Goal: Task Accomplishment & Management: Complete application form

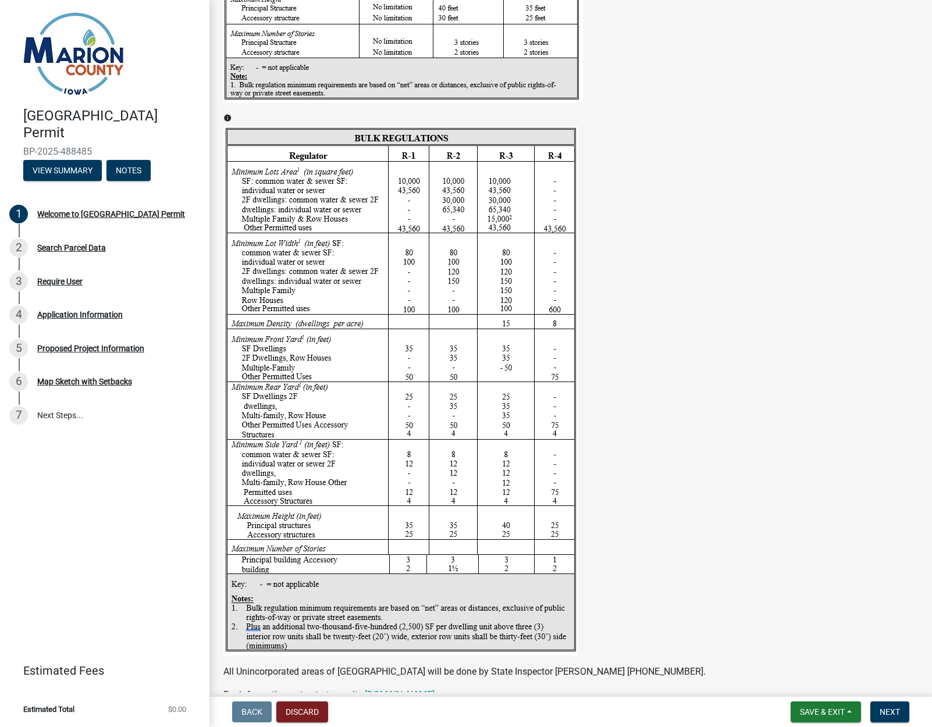
scroll to position [1603, 0]
click at [892, 710] on span "Next" at bounding box center [890, 711] width 20 height 9
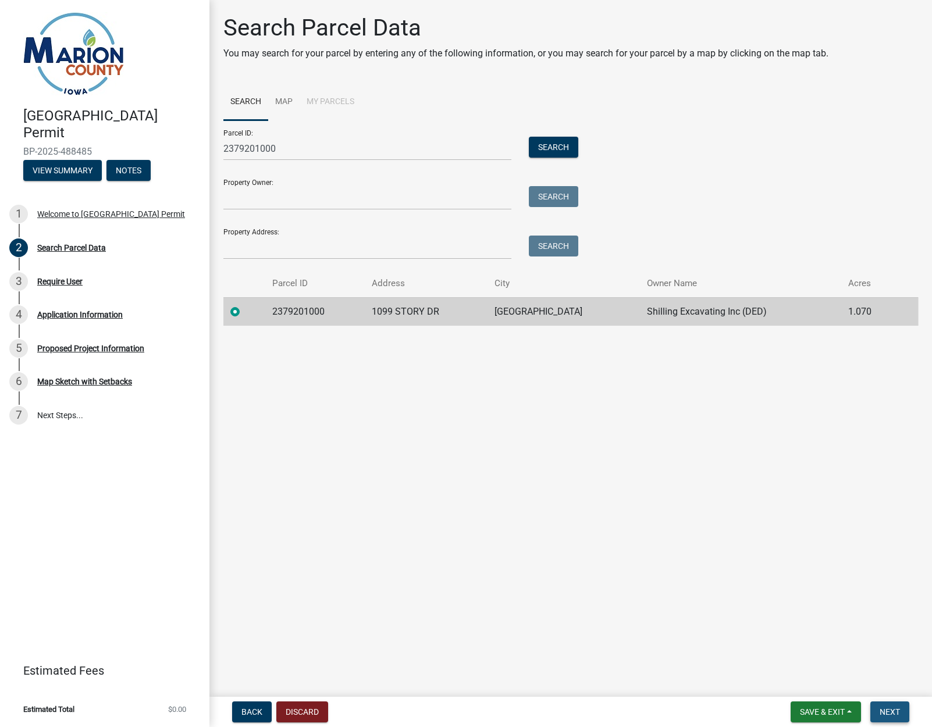
click at [881, 712] on span "Next" at bounding box center [890, 711] width 20 height 9
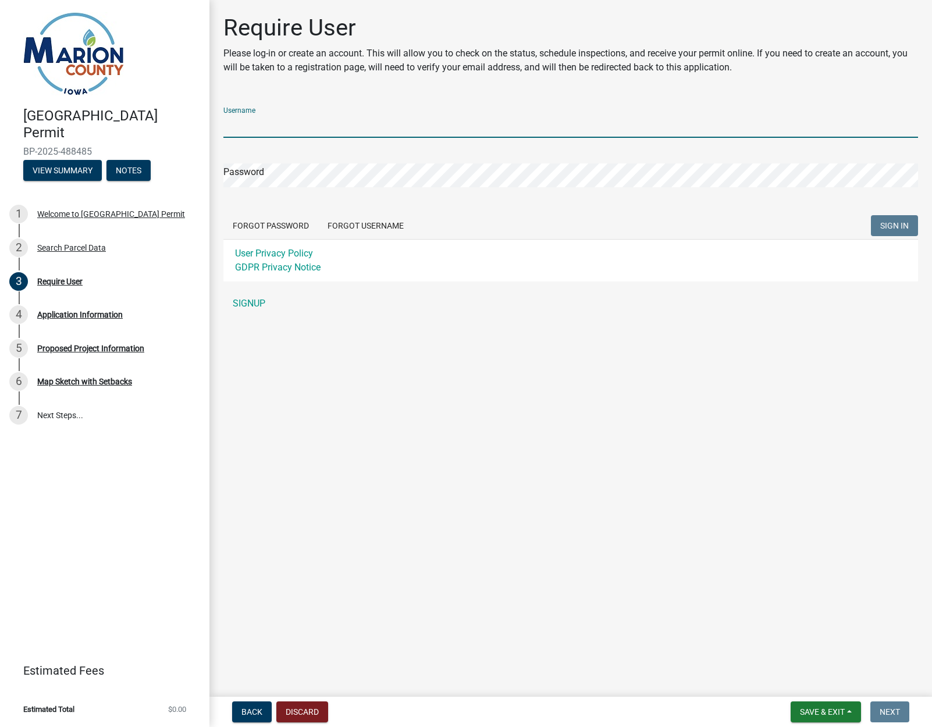
type input "ShillingExcavating"
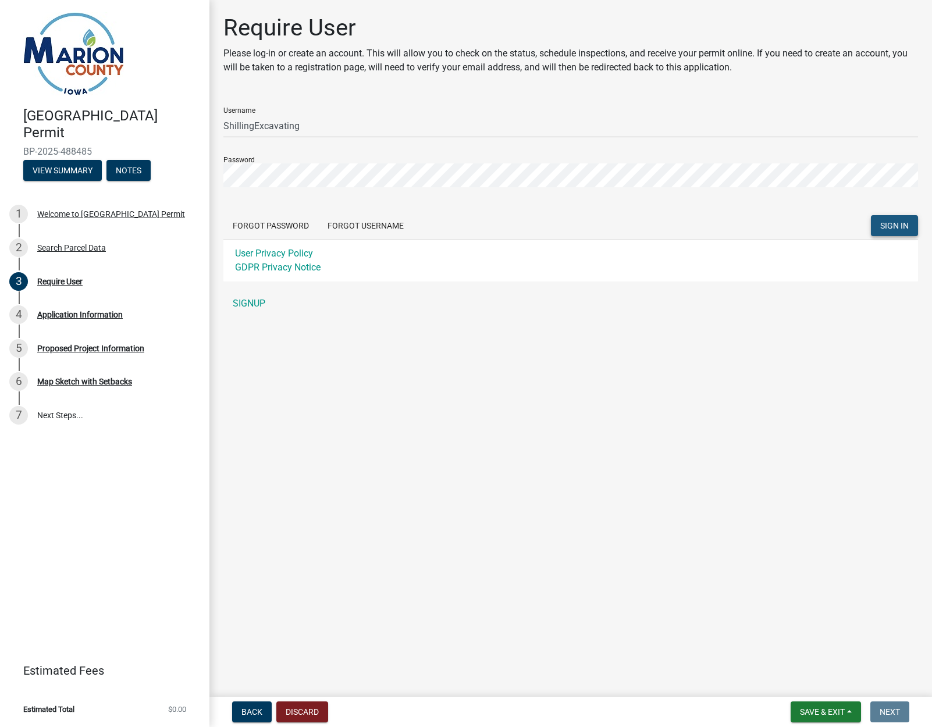
click at [906, 223] on span "SIGN IN" at bounding box center [894, 225] width 29 height 9
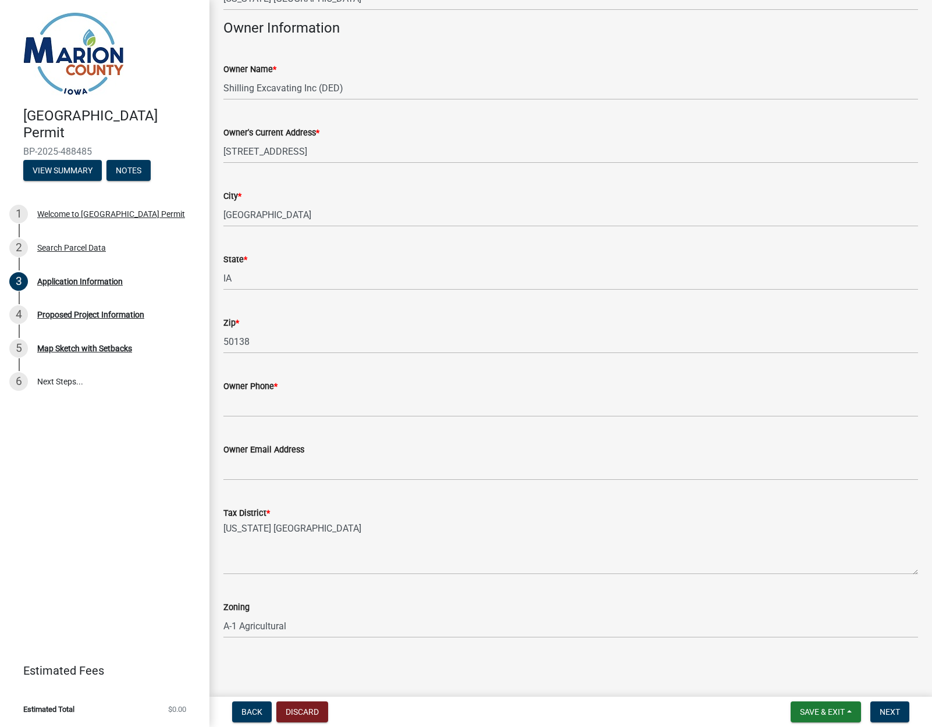
scroll to position [546, 0]
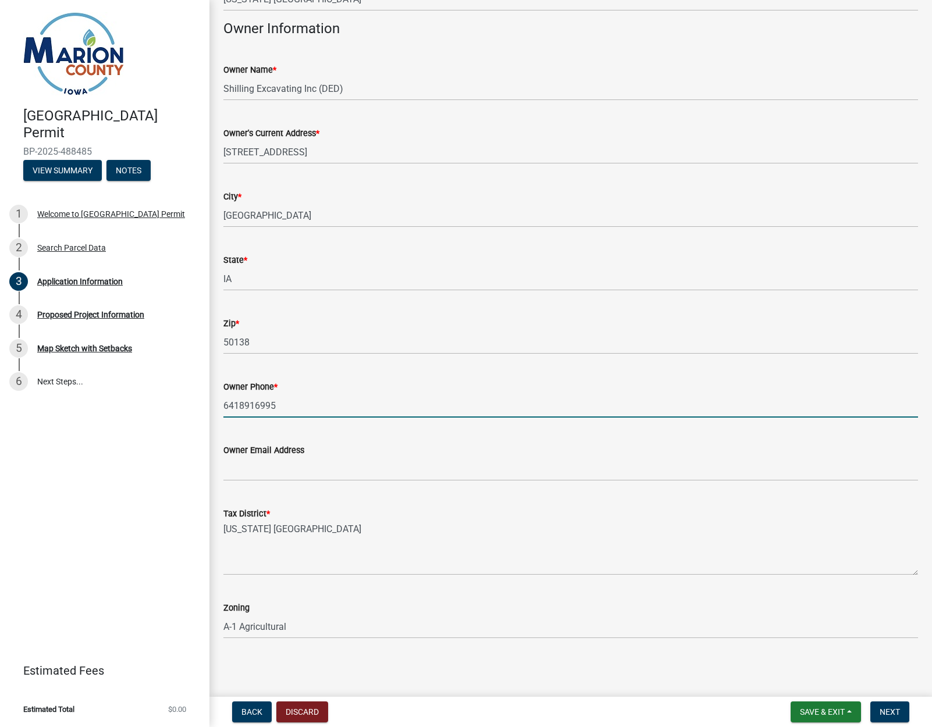
type input "6418916995"
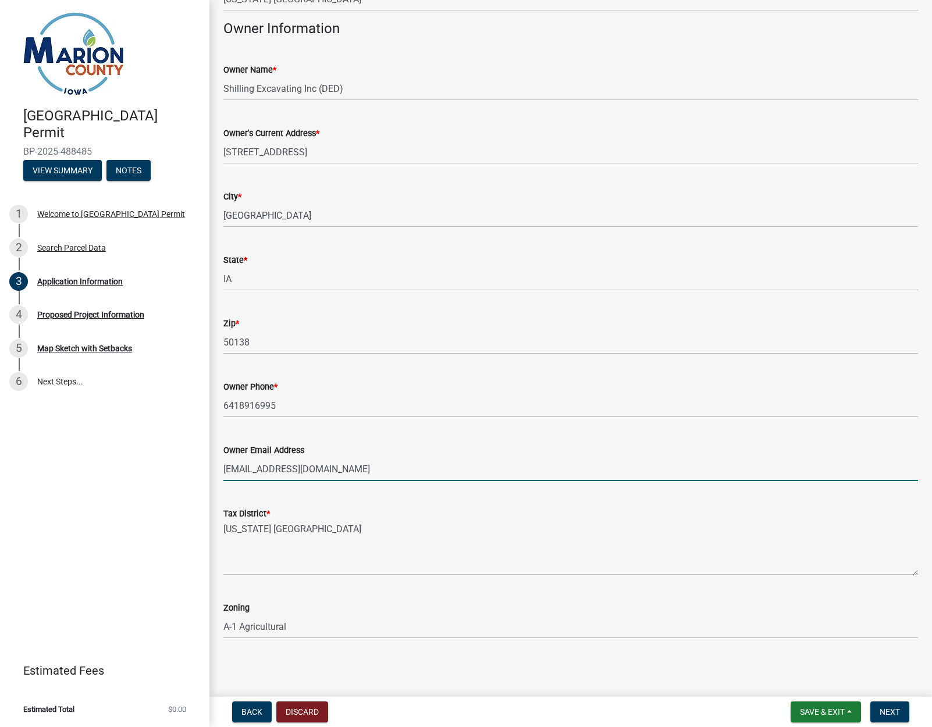
scroll to position [0, 0]
type input "[EMAIL_ADDRESS][DOMAIN_NAME]"
click at [895, 711] on span "Next" at bounding box center [890, 711] width 20 height 9
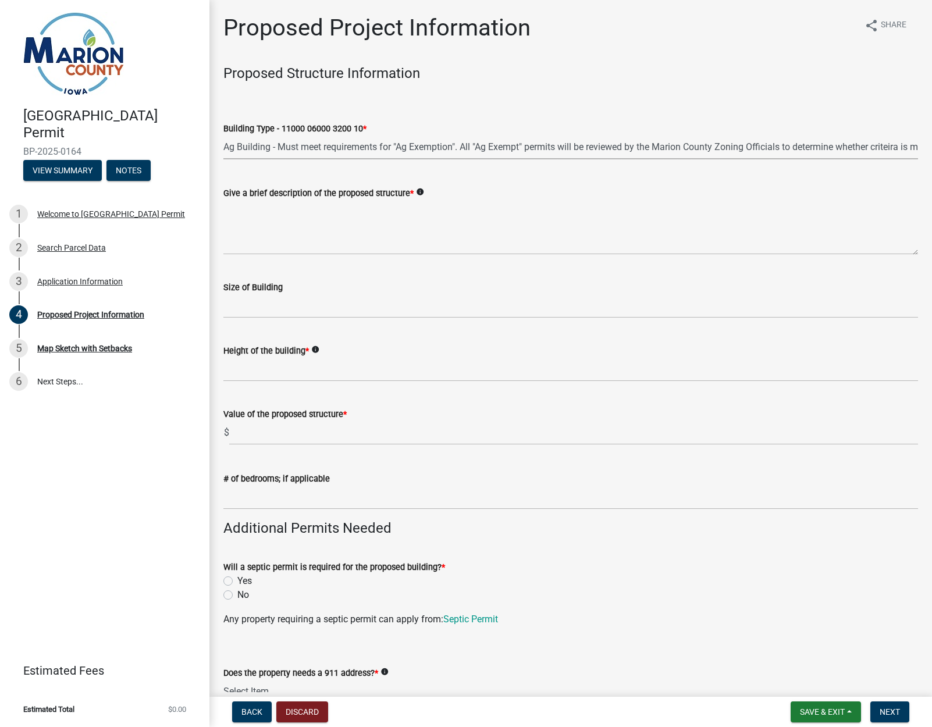
select select "fd713e42-9fa4-4e92-8662-fa539ec4b1a2"
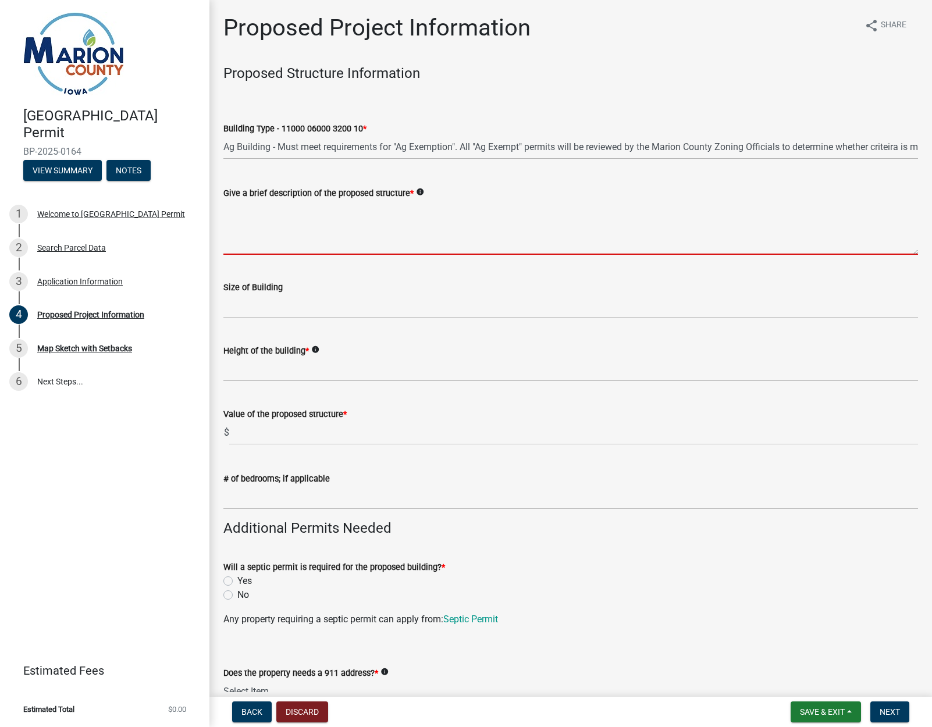
click at [265, 240] on textarea "Give a brief description of the proposed structure *" at bounding box center [570, 227] width 695 height 55
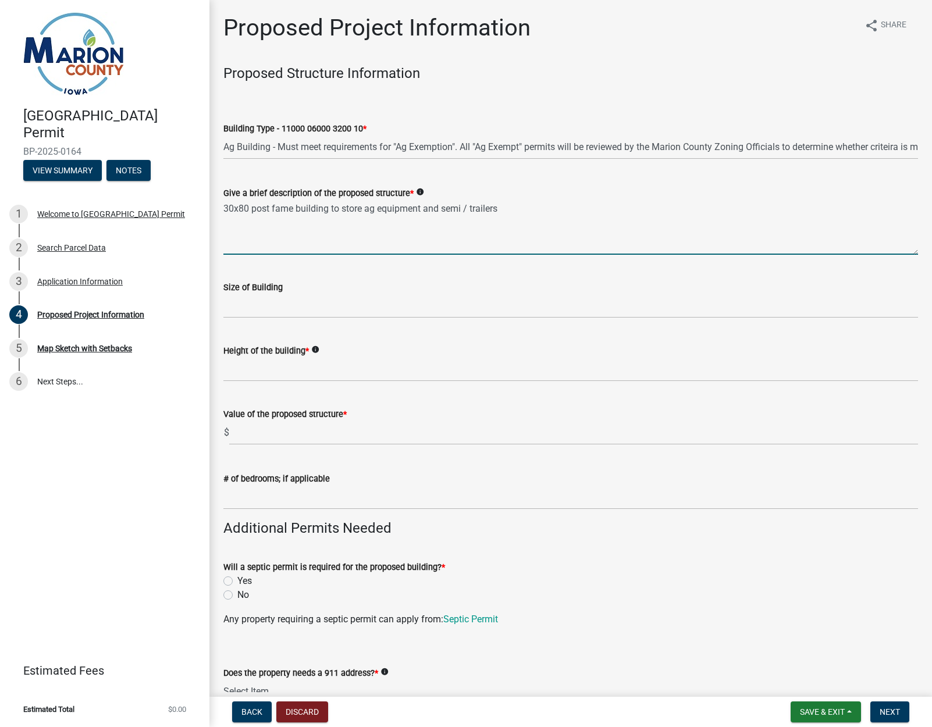
type textarea "30x80 post fame building to store ag equipment and semi / trailers"
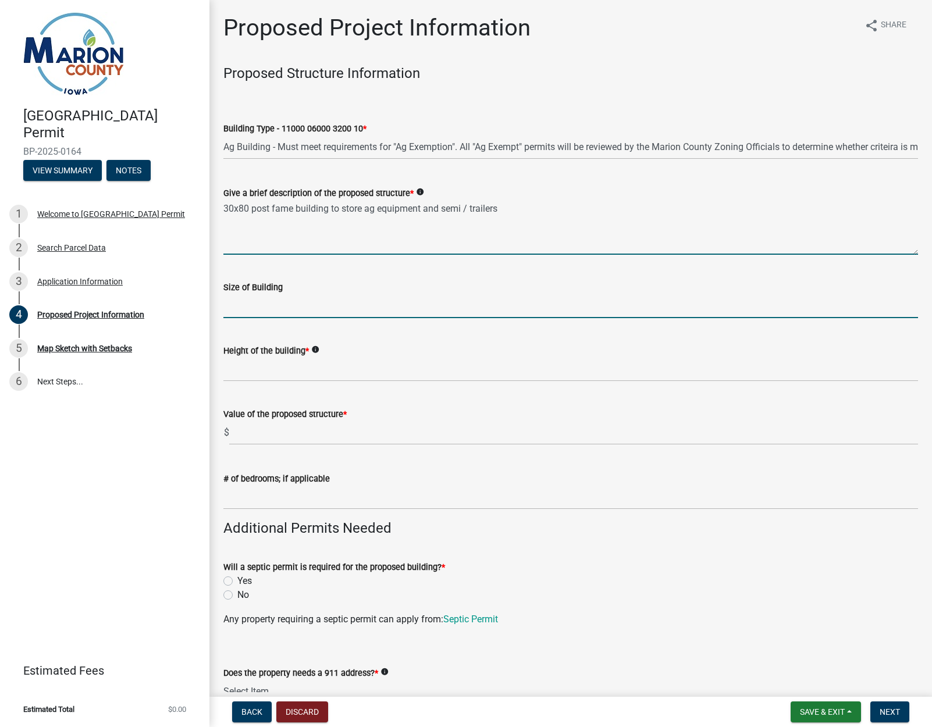
click at [272, 306] on input "Size of Building" at bounding box center [570, 306] width 695 height 24
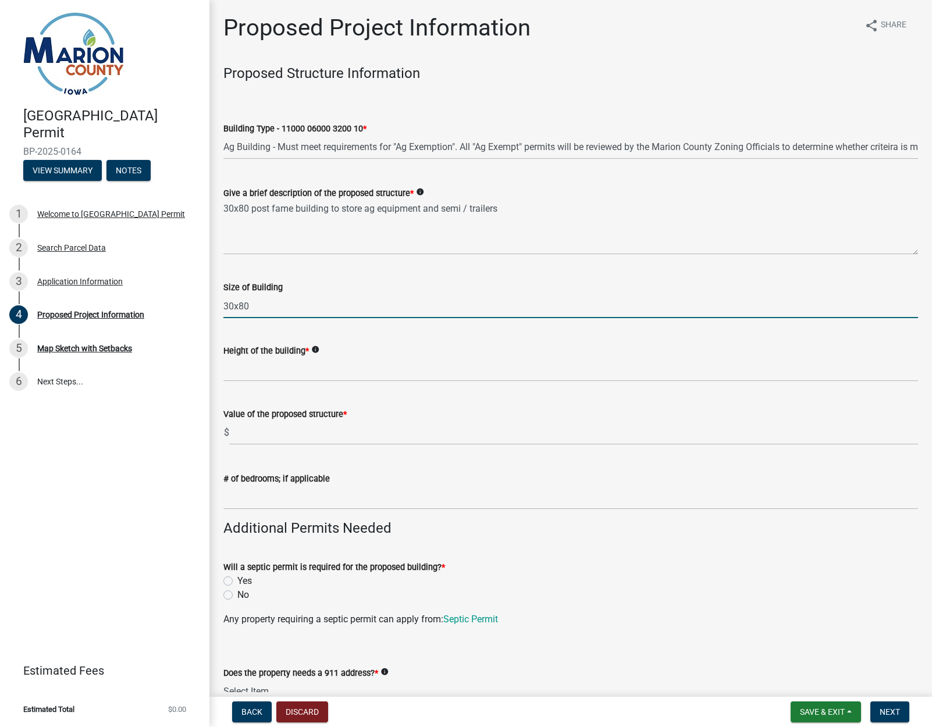
type input "30x80"
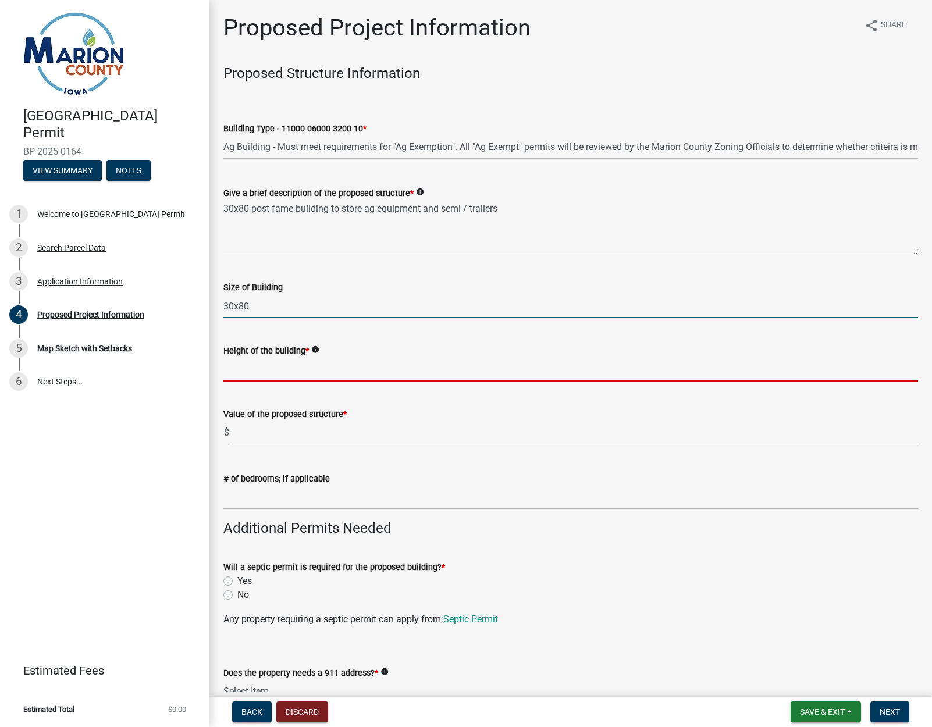
click at [303, 369] on input "Height of the building *" at bounding box center [570, 370] width 695 height 24
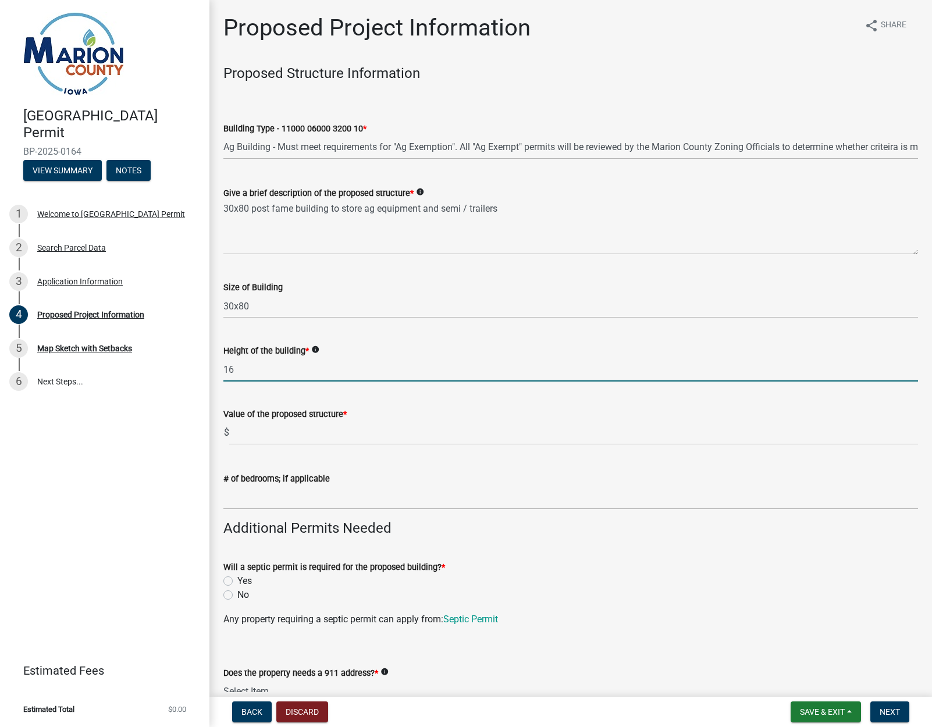
type input "16"
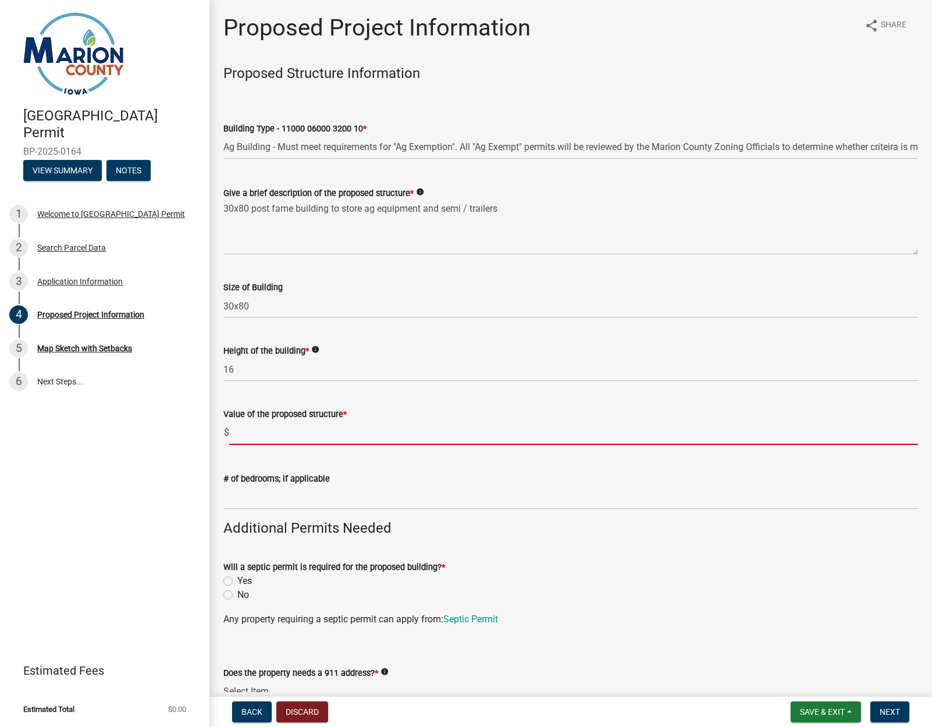
click at [269, 435] on input "text" at bounding box center [573, 433] width 689 height 24
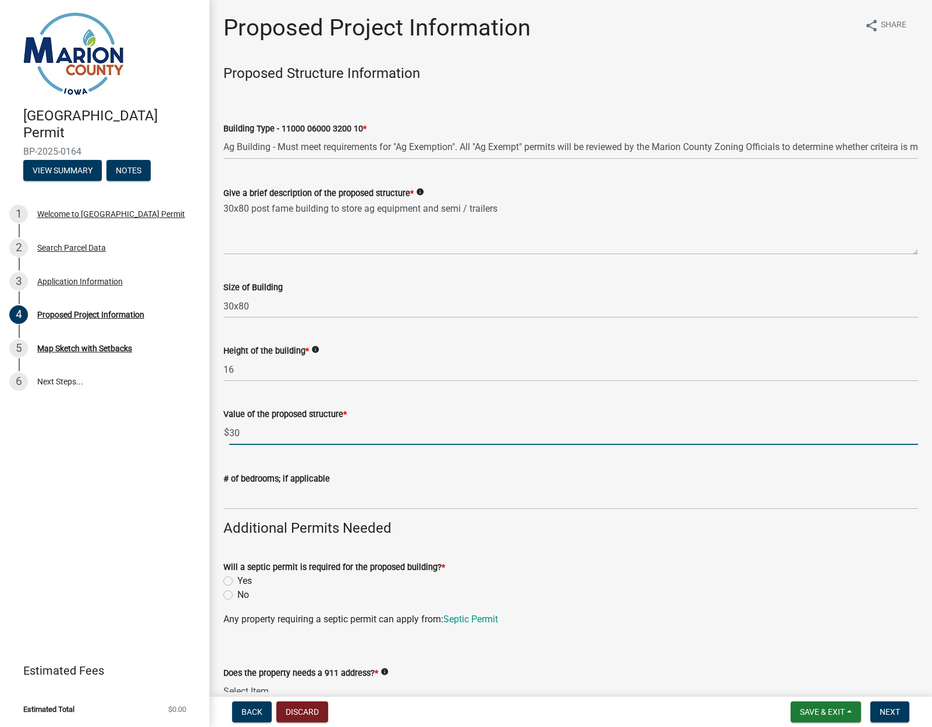
type input "3"
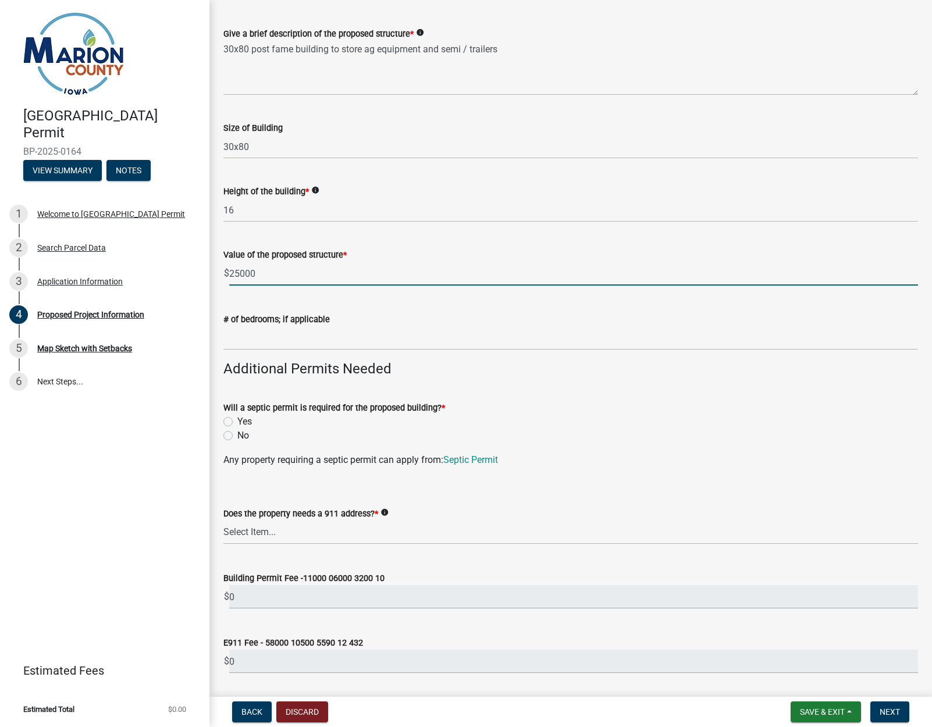
scroll to position [161, 0]
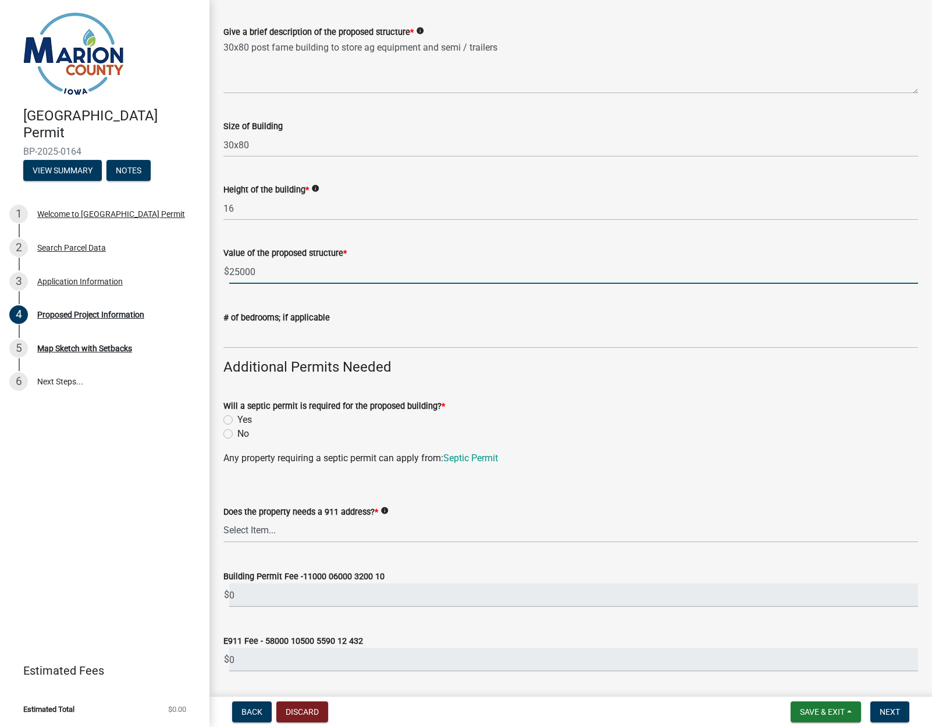
type input "25000"
click at [237, 434] on label "No" at bounding box center [243, 434] width 12 height 14
click at [237, 434] on input "No" at bounding box center [241, 431] width 8 height 8
radio input "true"
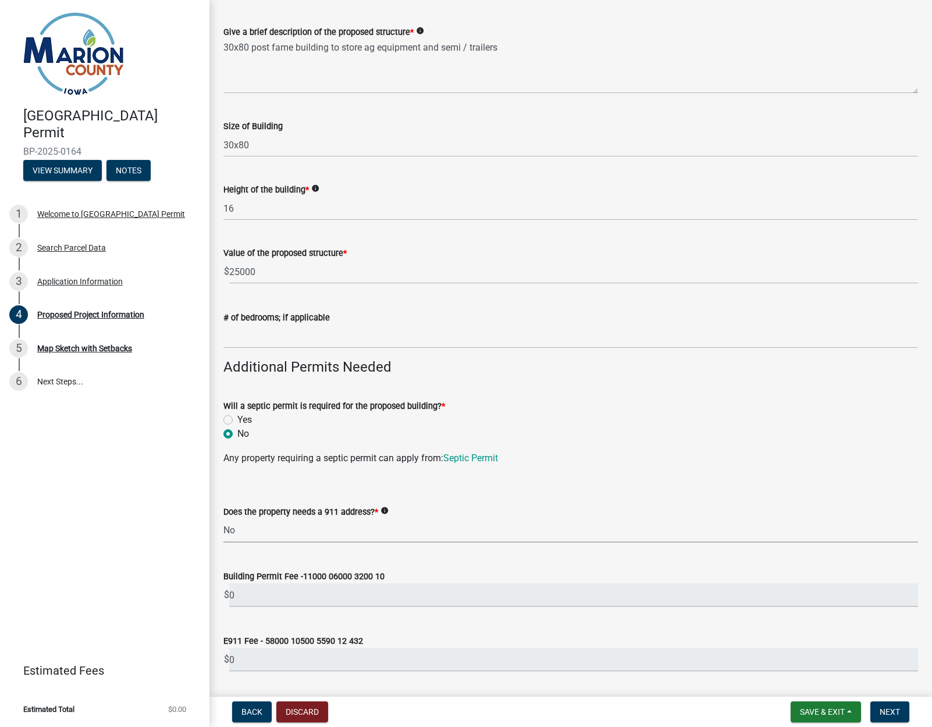
select select "7ee9b347-9d60-4880-bc15-13e3f262939b"
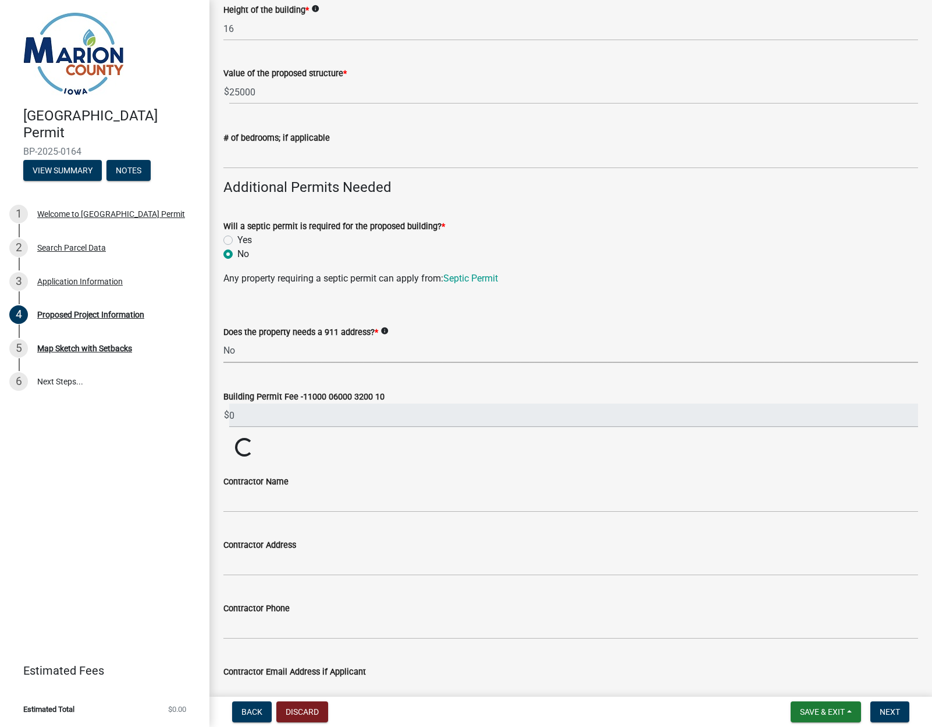
scroll to position [344, 0]
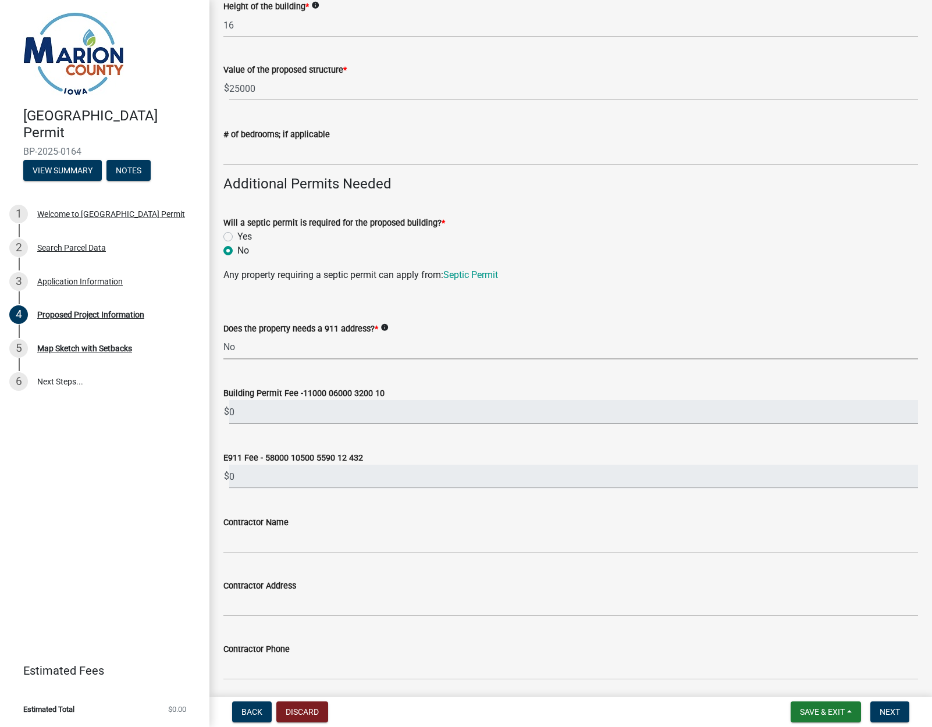
click at [285, 411] on input "0" at bounding box center [573, 412] width 689 height 24
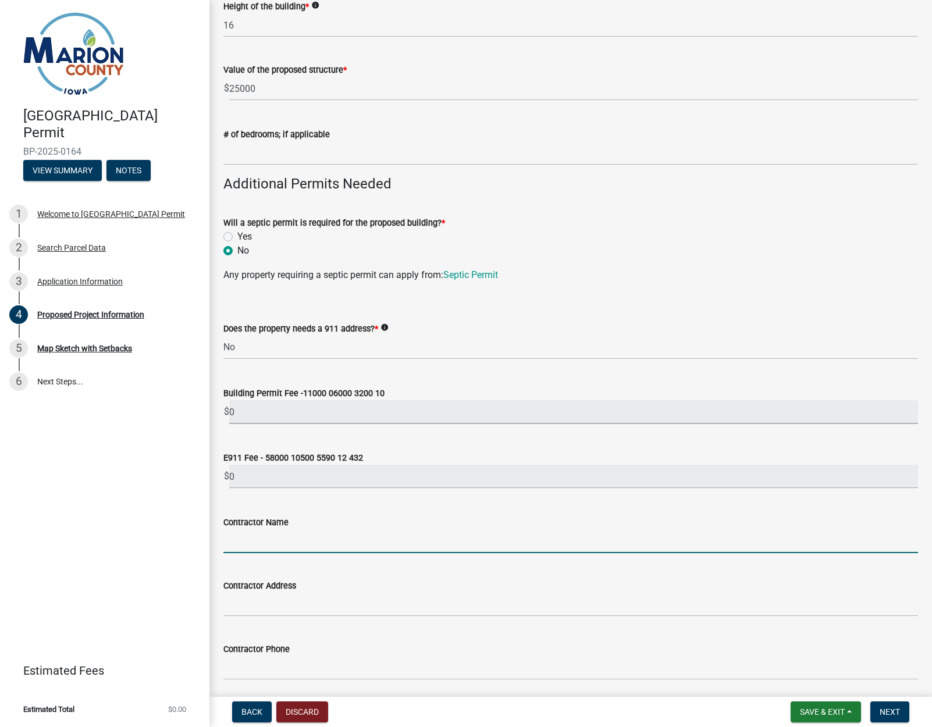
click at [303, 543] on input "Contractor Name" at bounding box center [570, 541] width 695 height 24
type input "[PERSON_NAME]"
click at [384, 589] on div "Contractor Address" at bounding box center [570, 586] width 695 height 14
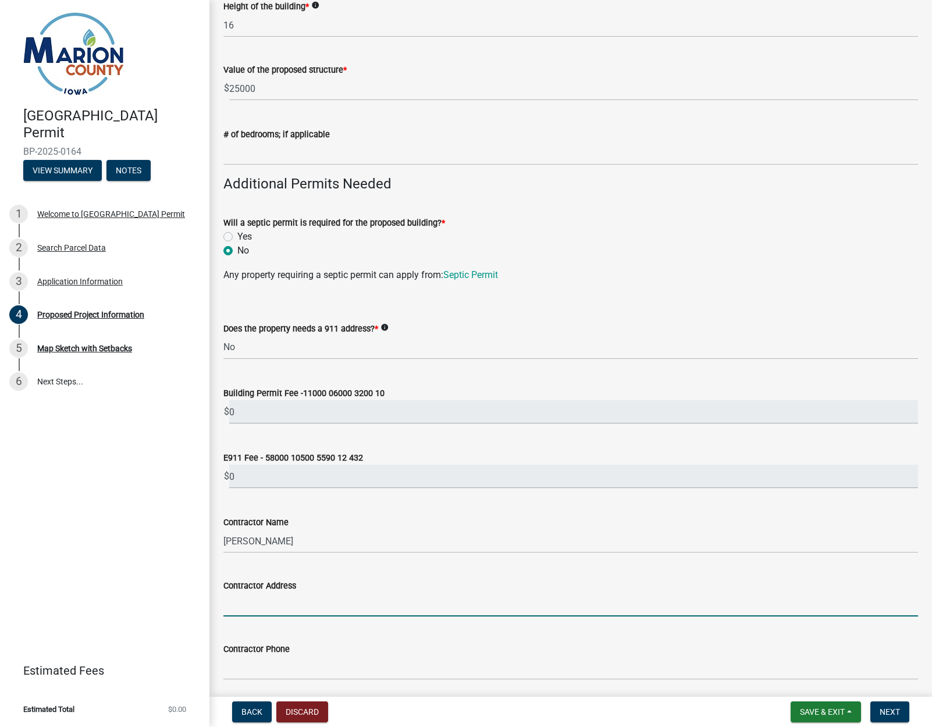
click at [343, 600] on input "Contractor Address" at bounding box center [570, 605] width 695 height 24
type input "[STREET_ADDRESS]"
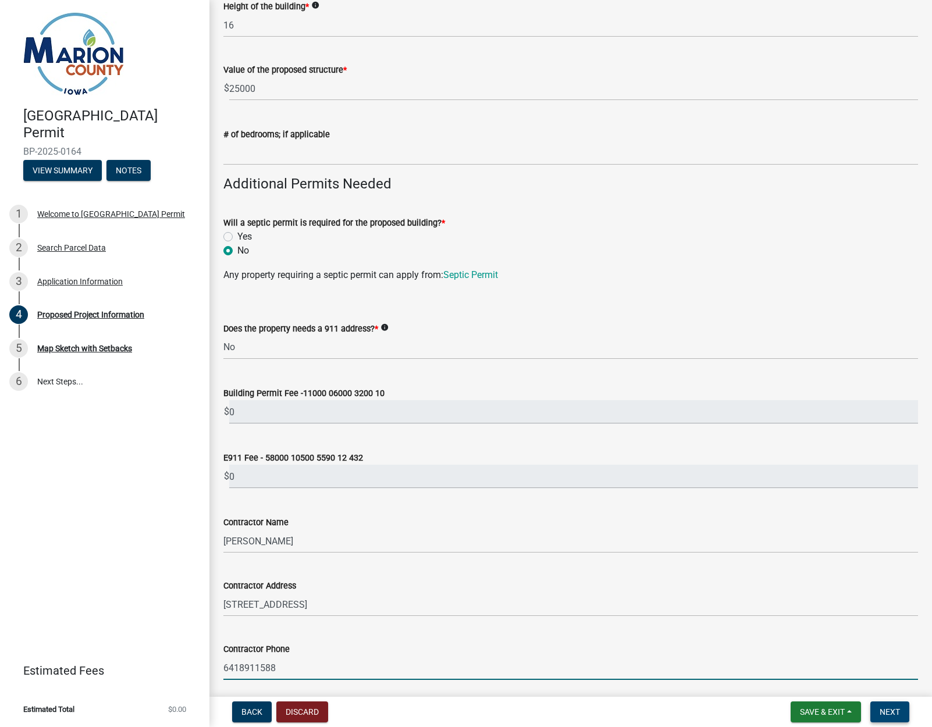
type input "6418911588"
click at [890, 711] on span "Next" at bounding box center [890, 711] width 20 height 9
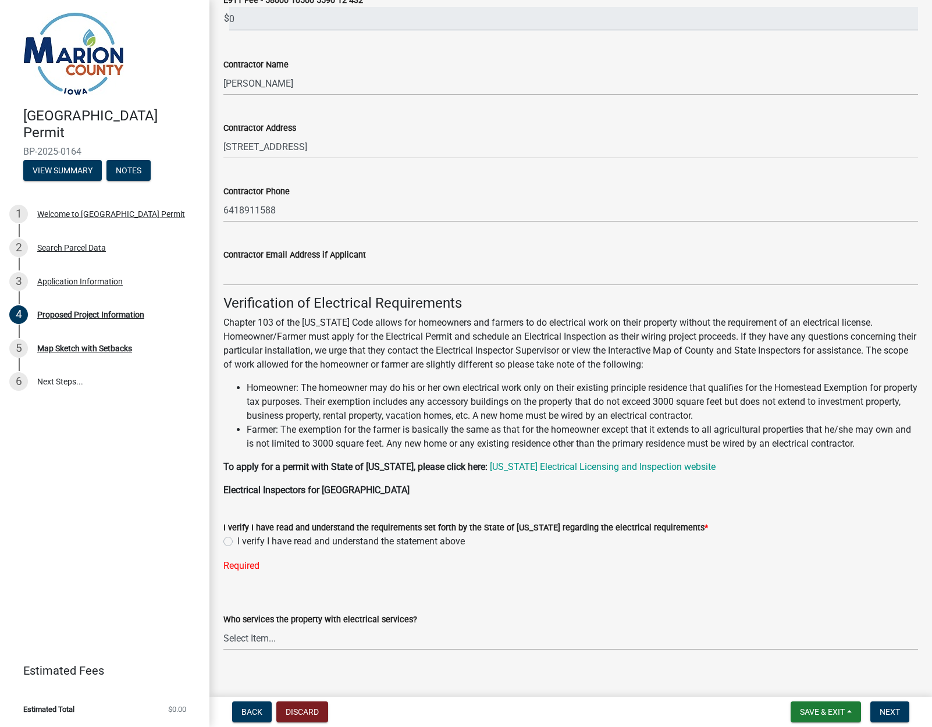
scroll to position [803, 0]
click at [237, 539] on label "I verify I have read and understand the statement above" at bounding box center [350, 541] width 227 height 14
click at [237, 539] on input "I verify I have read and understand the statement above" at bounding box center [241, 538] width 8 height 8
radio input "true"
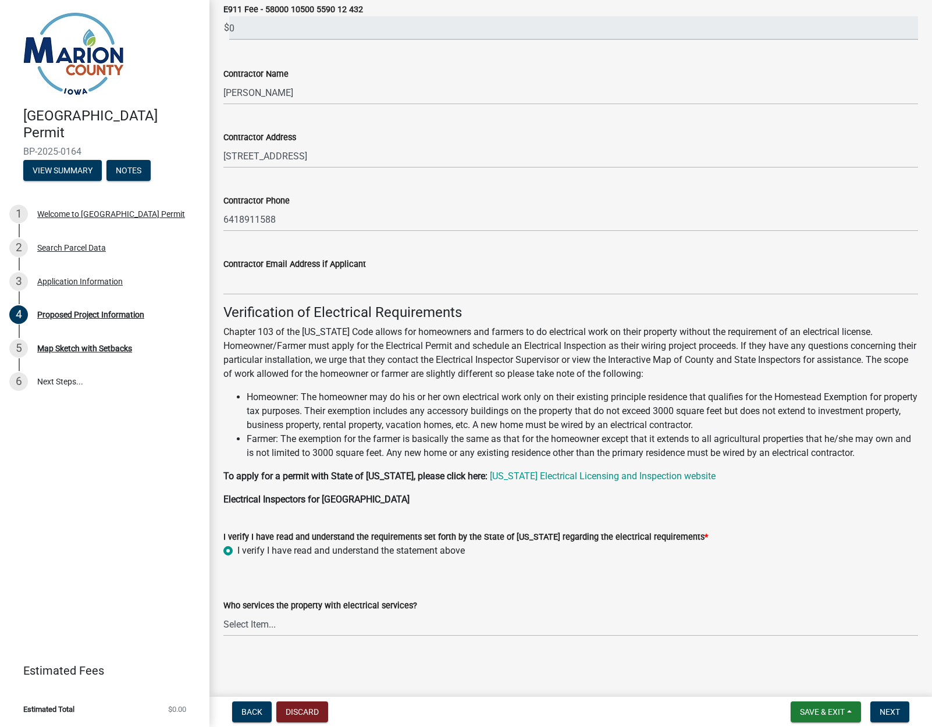
scroll to position [792, 0]
select select "c01c0ffe-a9ad-46ba-80d8-07ee8e46f3b2"
click at [888, 710] on span "Next" at bounding box center [890, 711] width 20 height 9
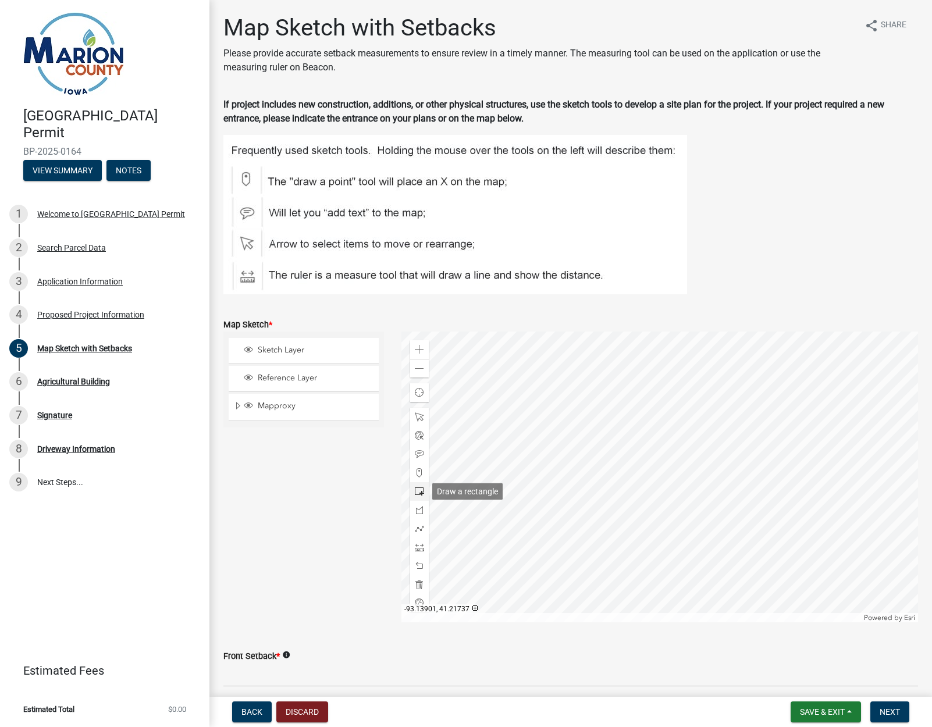
click at [422, 492] on span at bounding box center [419, 491] width 9 height 9
click at [901, 715] on button "Next" at bounding box center [889, 712] width 39 height 21
click at [273, 353] on span "Sketch Layer" at bounding box center [315, 350] width 120 height 10
click at [267, 353] on span "Sketch Layer" at bounding box center [315, 350] width 120 height 10
click at [880, 716] on span "Next" at bounding box center [890, 711] width 20 height 9
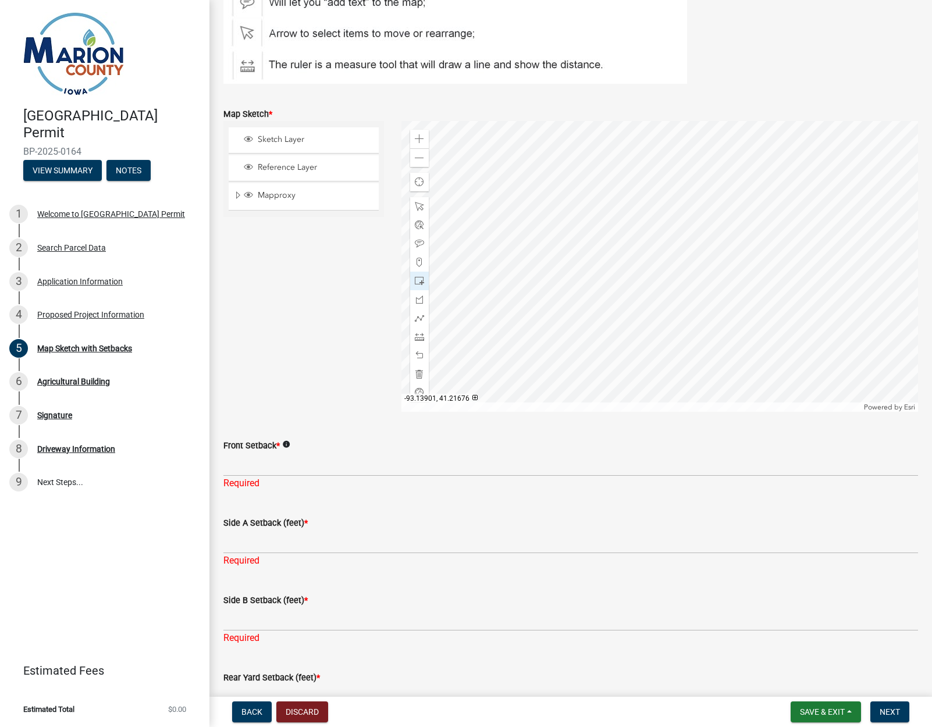
scroll to position [215, 0]
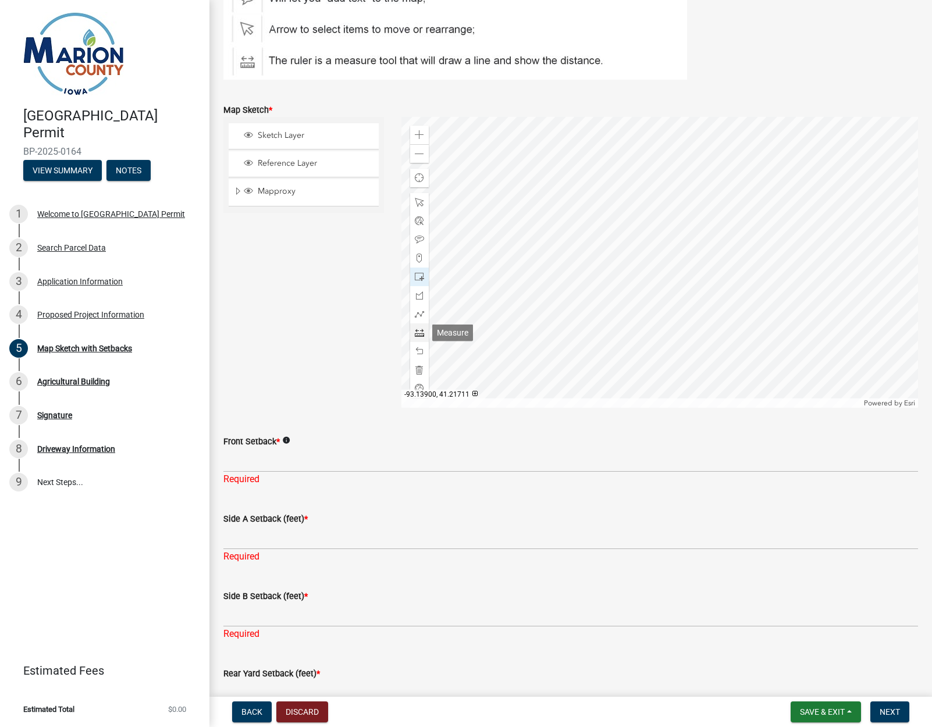
click at [417, 332] on span at bounding box center [419, 332] width 9 height 9
click at [412, 204] on div at bounding box center [419, 202] width 19 height 19
click at [417, 368] on span at bounding box center [419, 369] width 9 height 9
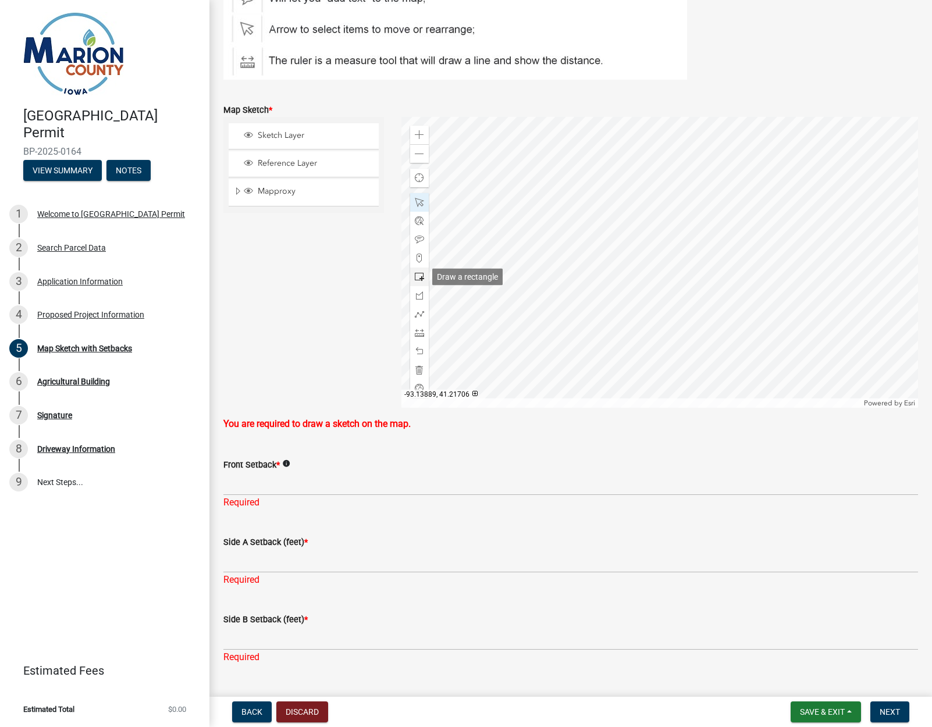
click at [419, 276] on span at bounding box center [419, 276] width 9 height 9
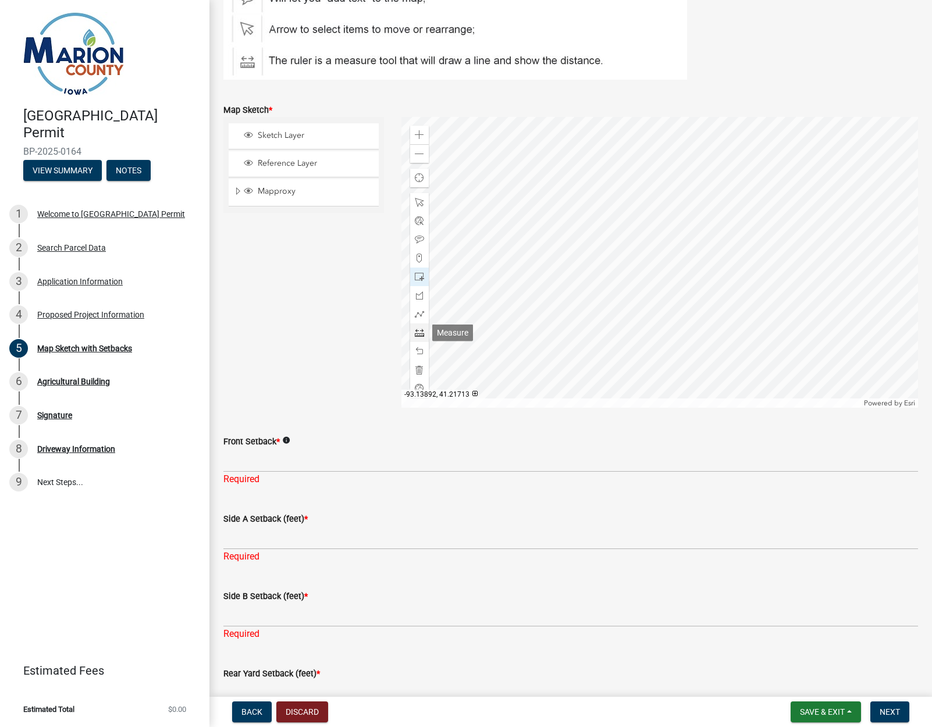
click at [417, 333] on span at bounding box center [419, 332] width 9 height 9
click at [422, 331] on span at bounding box center [419, 332] width 9 height 9
click at [428, 329] on div at bounding box center [419, 332] width 19 height 19
click at [419, 332] on span at bounding box center [419, 332] width 9 height 9
click at [248, 461] on input "Front Setback *" at bounding box center [570, 461] width 695 height 24
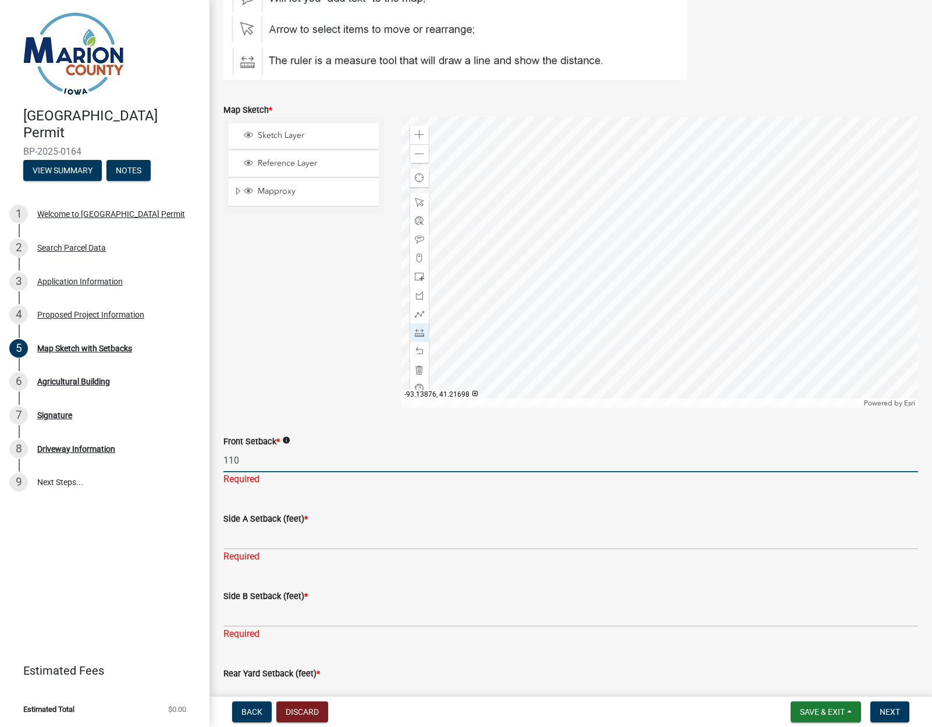
type input "110"
click at [266, 542] on div "Side A Setback (feet) * Required" at bounding box center [570, 530] width 695 height 68
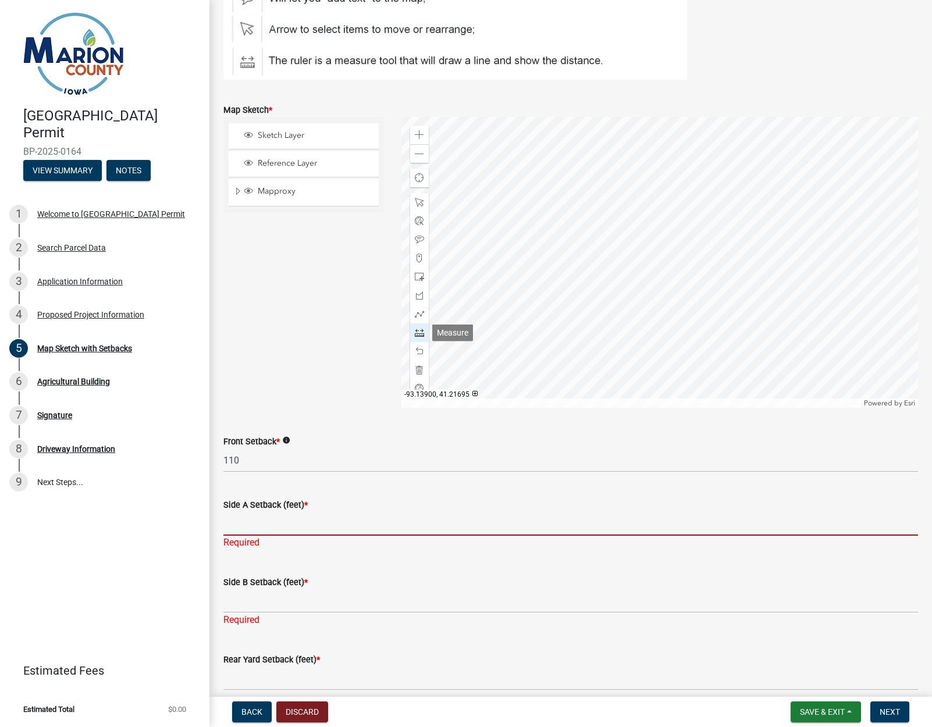
click at [418, 330] on span at bounding box center [419, 332] width 9 height 9
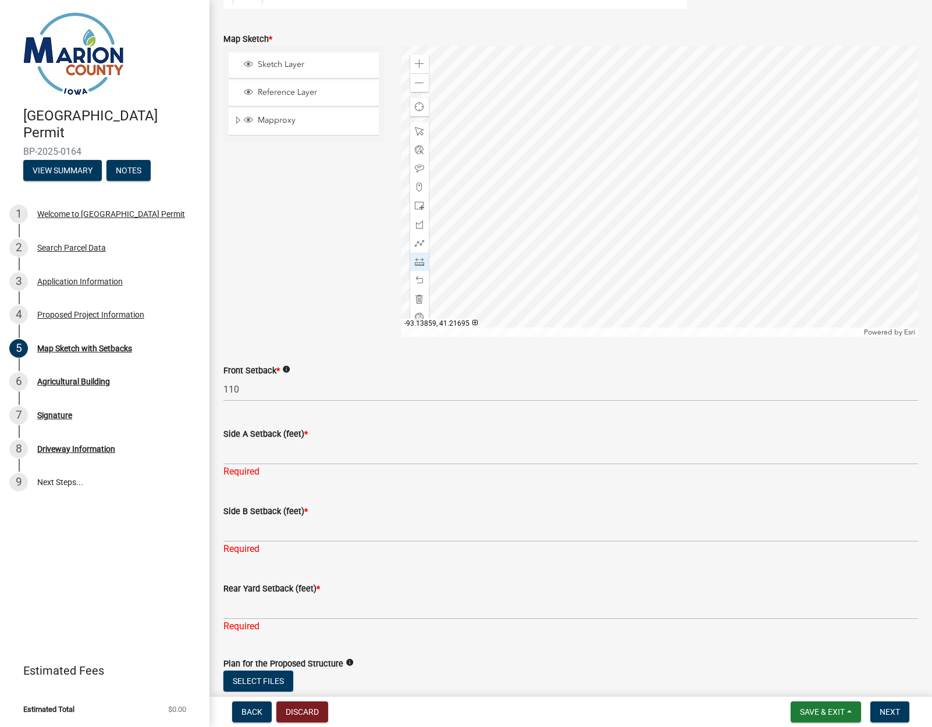
scroll to position [287, 0]
click at [252, 451] on input "Side A Setback (feet) *" at bounding box center [570, 452] width 695 height 24
type input "45"
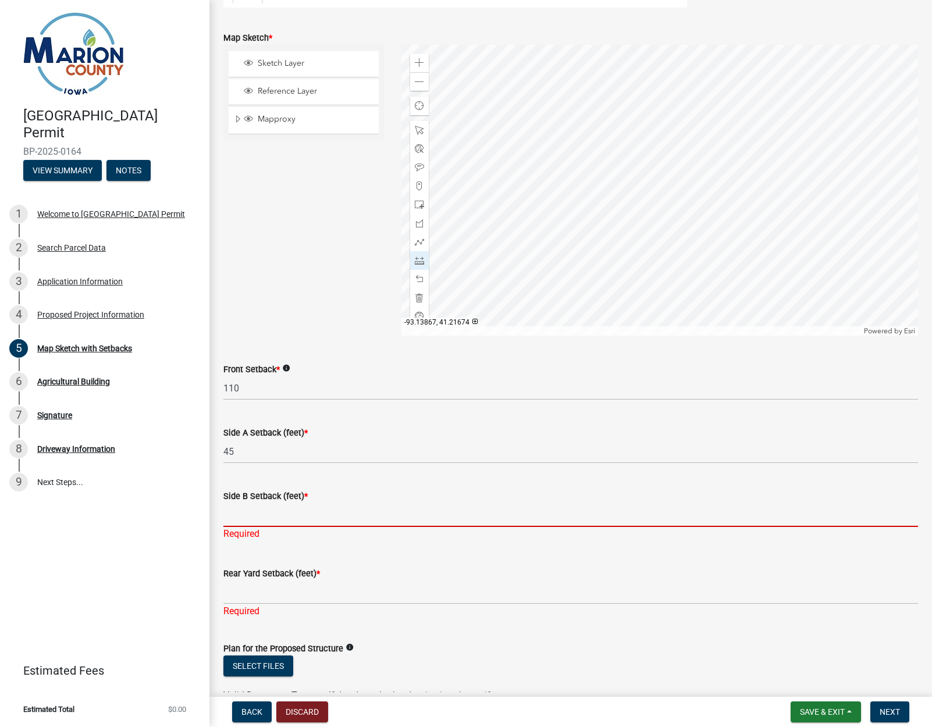
click at [251, 517] on input "Side B Setback (feet) *" at bounding box center [570, 515] width 695 height 24
type input "165"
click at [418, 261] on span at bounding box center [419, 260] width 9 height 9
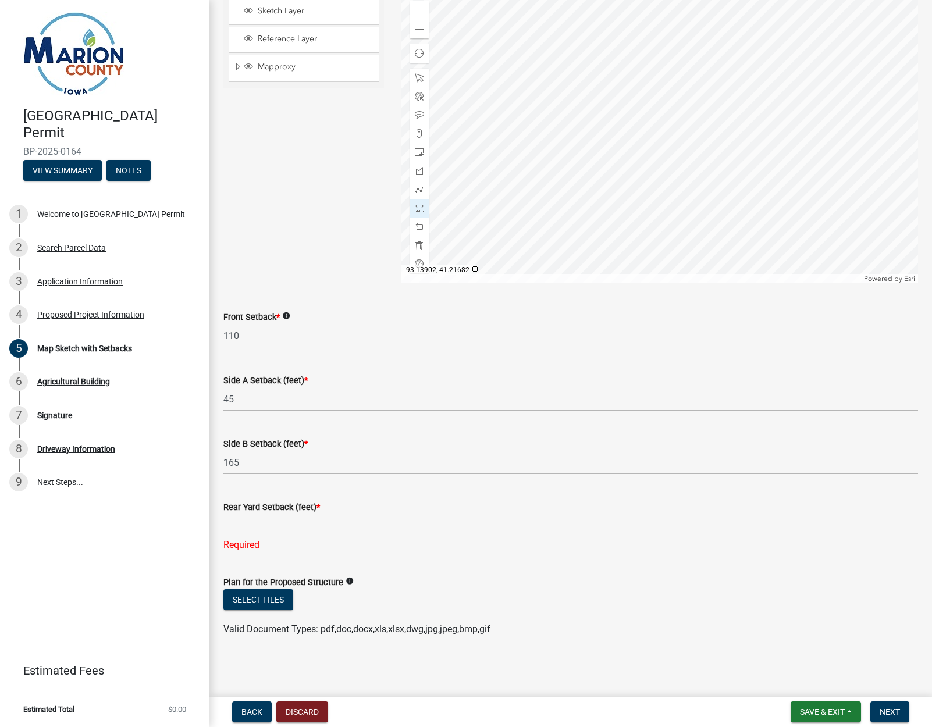
scroll to position [0, 0]
click at [309, 527] on input "Rear Yard Setback (feet) *" at bounding box center [570, 526] width 695 height 24
drag, startPoint x: 252, startPoint y: 527, endPoint x: 261, endPoint y: 524, distance: 9.0
click at [252, 527] on input "35 had variance for this" at bounding box center [570, 526] width 695 height 24
click at [289, 528] on input "35 had variance for this" at bounding box center [570, 526] width 695 height 24
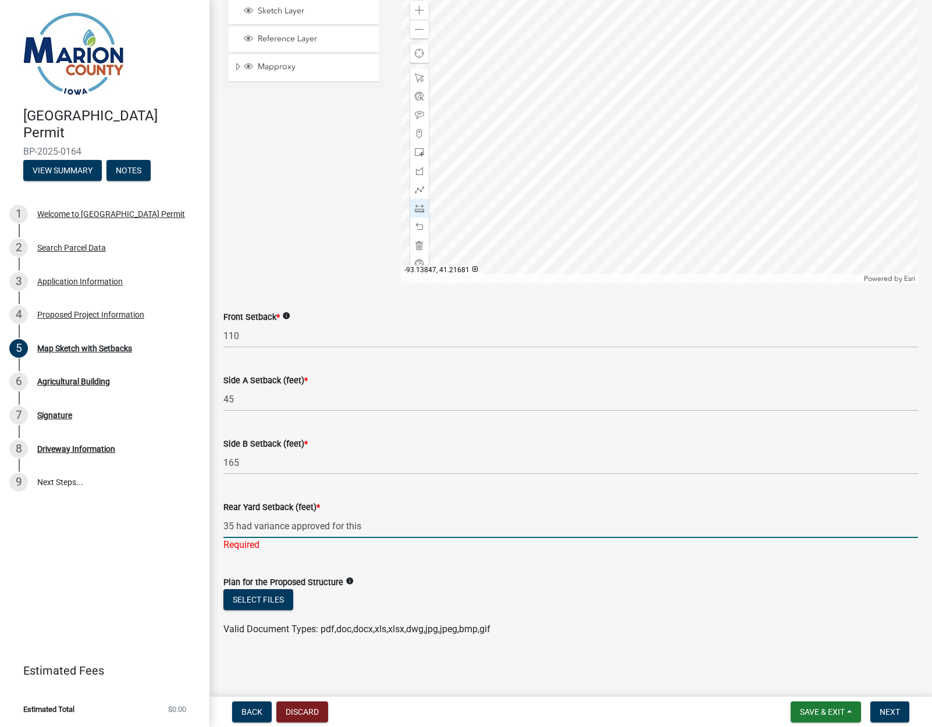
click at [373, 525] on input "35 had variance approved for this" at bounding box center [570, 526] width 695 height 24
type input "35 had variance approved for this."
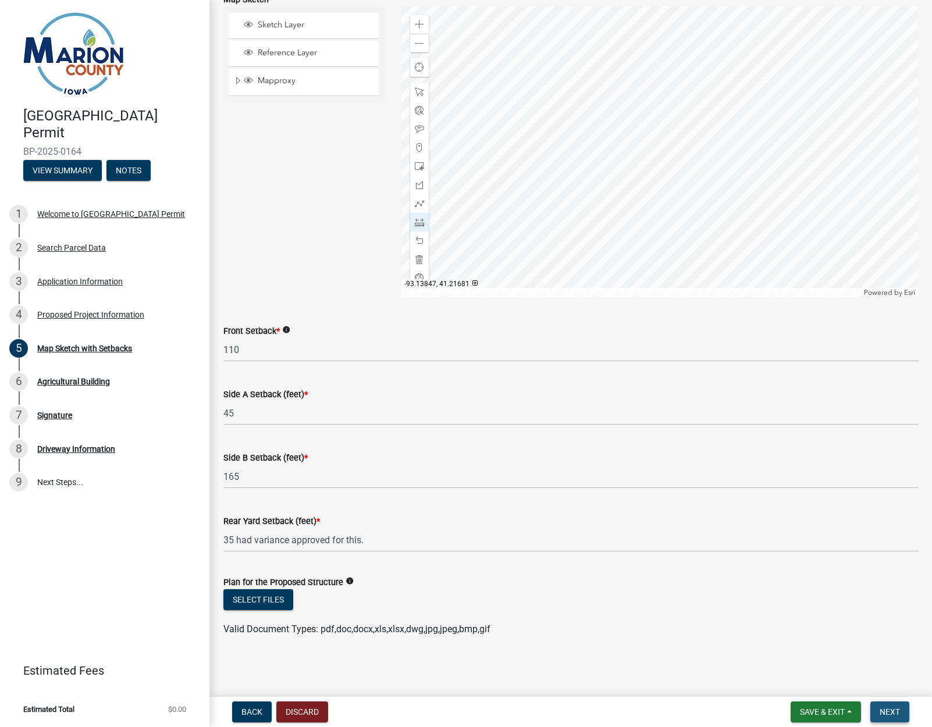
scroll to position [325, 0]
click at [902, 712] on button "Next" at bounding box center [889, 712] width 39 height 21
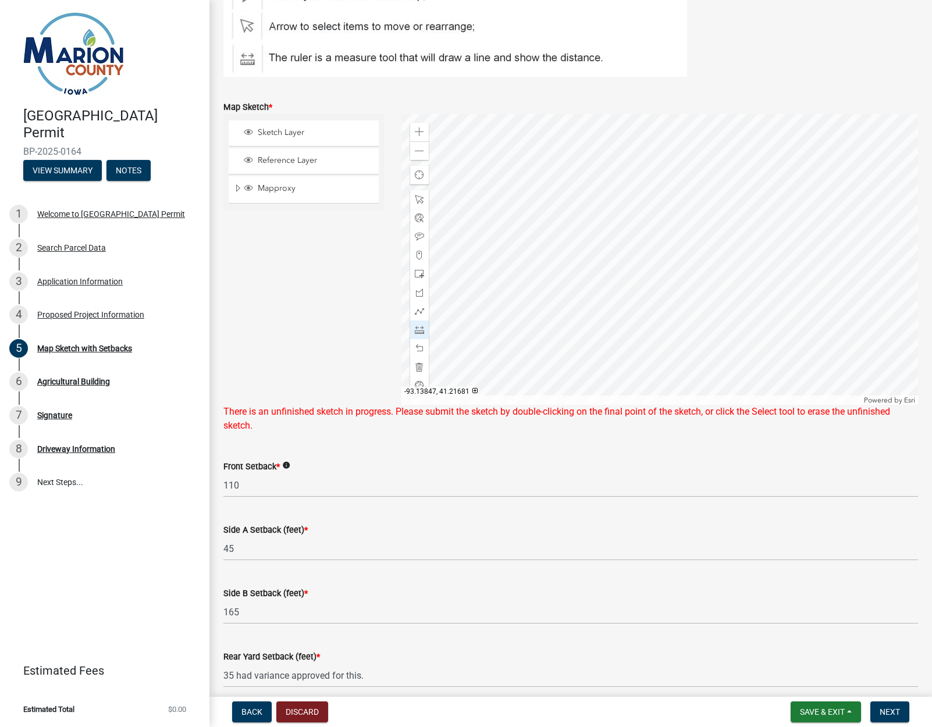
scroll to position [216, 0]
click at [420, 336] on span at bounding box center [419, 331] width 9 height 9
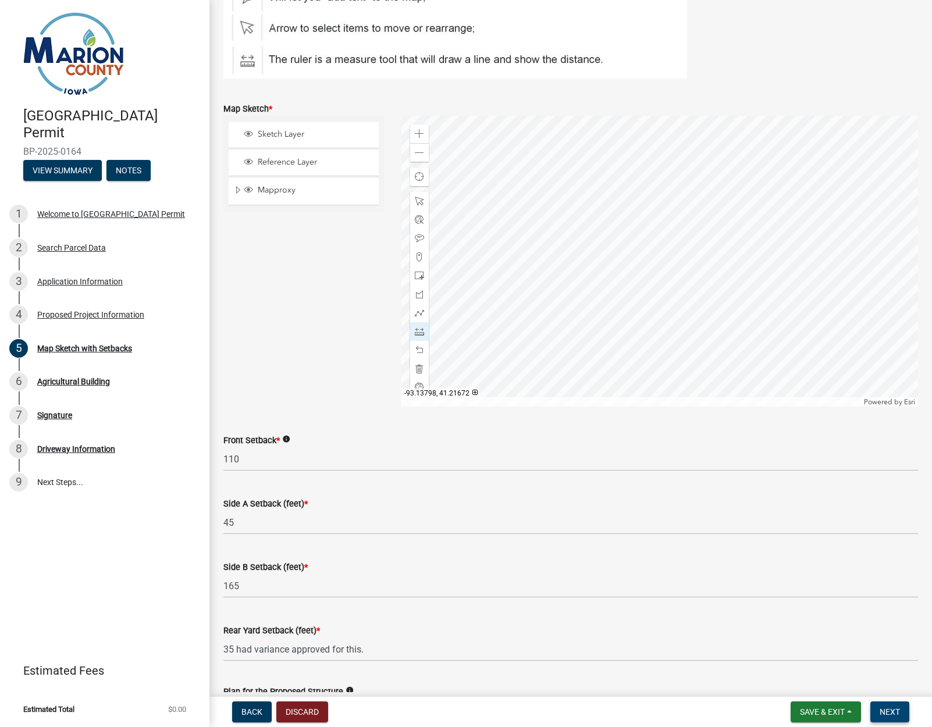
click at [881, 705] on button "Next" at bounding box center [889, 712] width 39 height 21
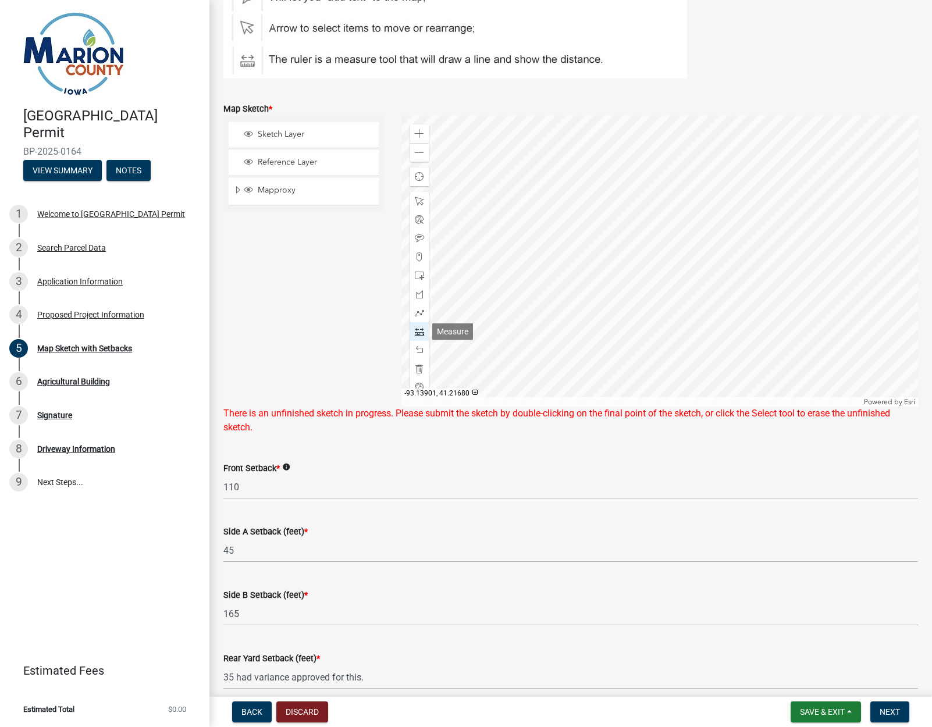
click at [420, 332] on span at bounding box center [419, 331] width 9 height 9
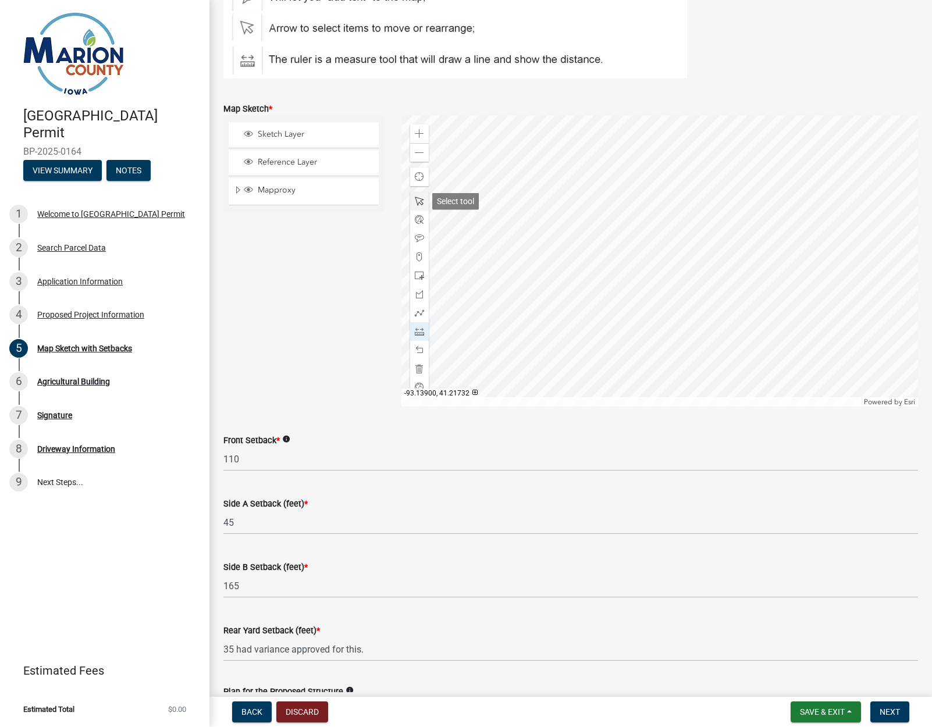
click at [416, 201] on span at bounding box center [419, 201] width 9 height 9
click at [890, 706] on button "Next" at bounding box center [889, 712] width 39 height 21
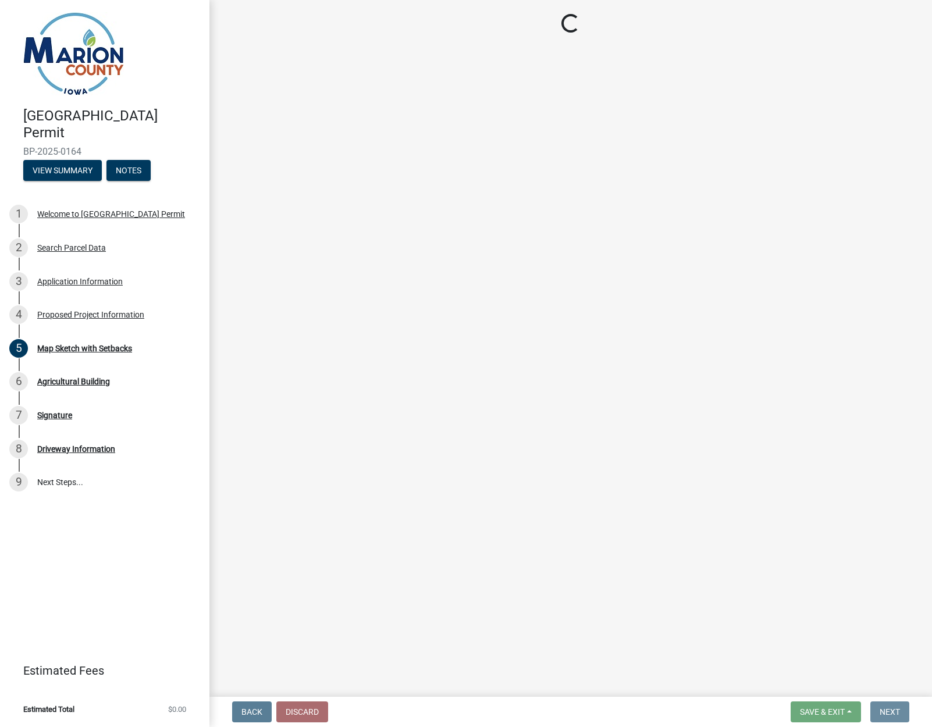
scroll to position [0, 0]
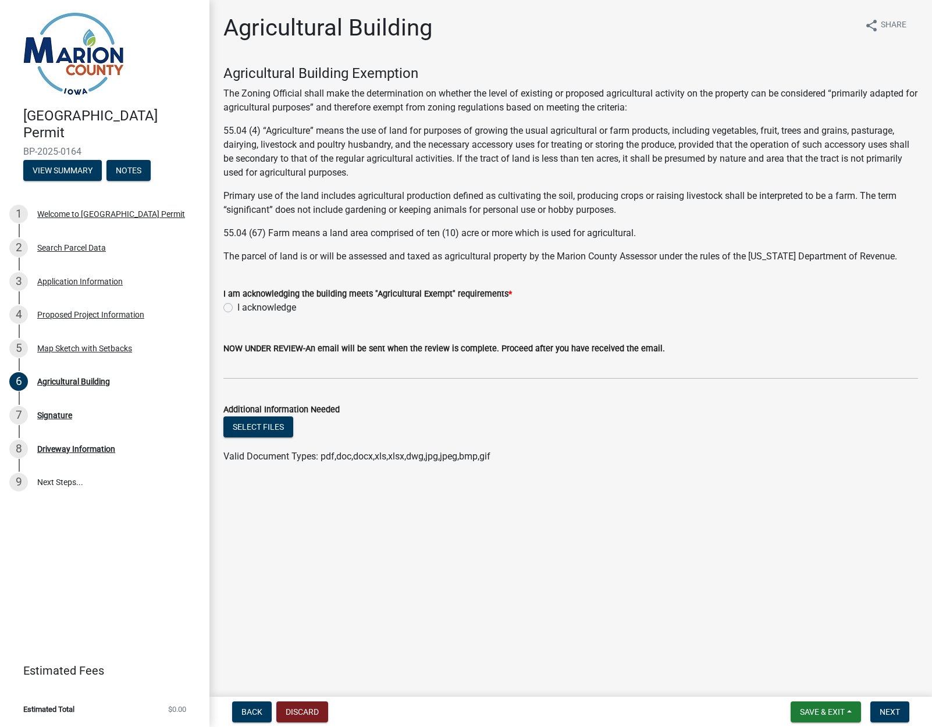
click at [237, 306] on label "I acknowledge" at bounding box center [266, 308] width 59 height 14
click at [237, 306] on input "I acknowledge" at bounding box center [241, 305] width 8 height 8
radio input "true"
click at [894, 712] on span "Next" at bounding box center [890, 711] width 20 height 9
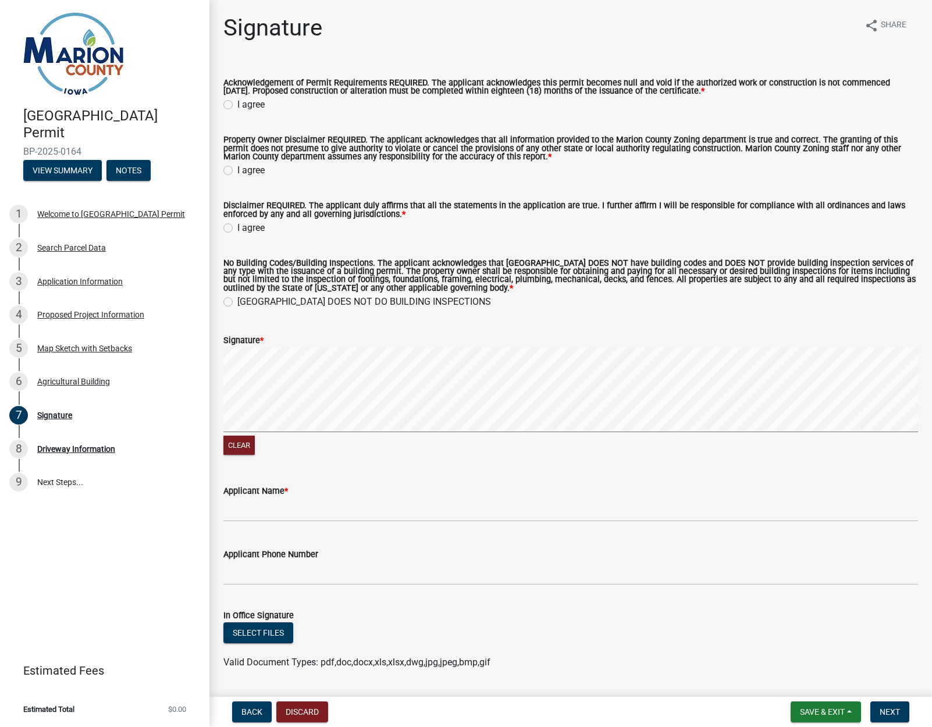
click at [237, 104] on label "I agree" at bounding box center [250, 105] width 27 height 14
click at [237, 104] on input "I agree" at bounding box center [241, 102] width 8 height 8
radio input "true"
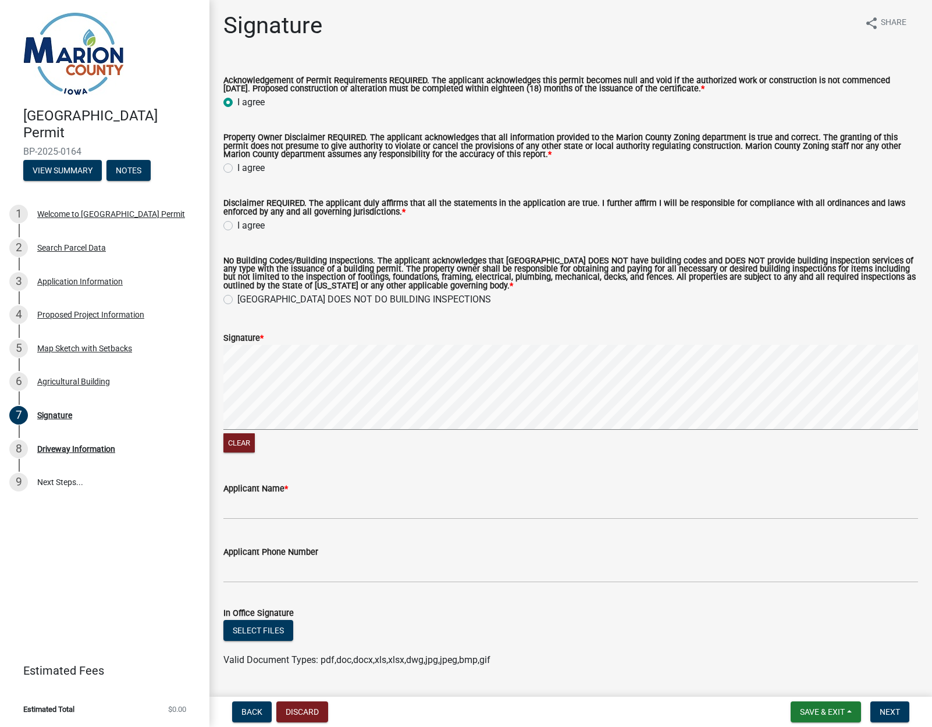
click at [237, 166] on label "I agree" at bounding box center [250, 168] width 27 height 14
click at [237, 166] on input "I agree" at bounding box center [241, 165] width 8 height 8
radio input "true"
click at [237, 223] on label "I agree" at bounding box center [250, 226] width 27 height 14
click at [237, 223] on input "I agree" at bounding box center [241, 223] width 8 height 8
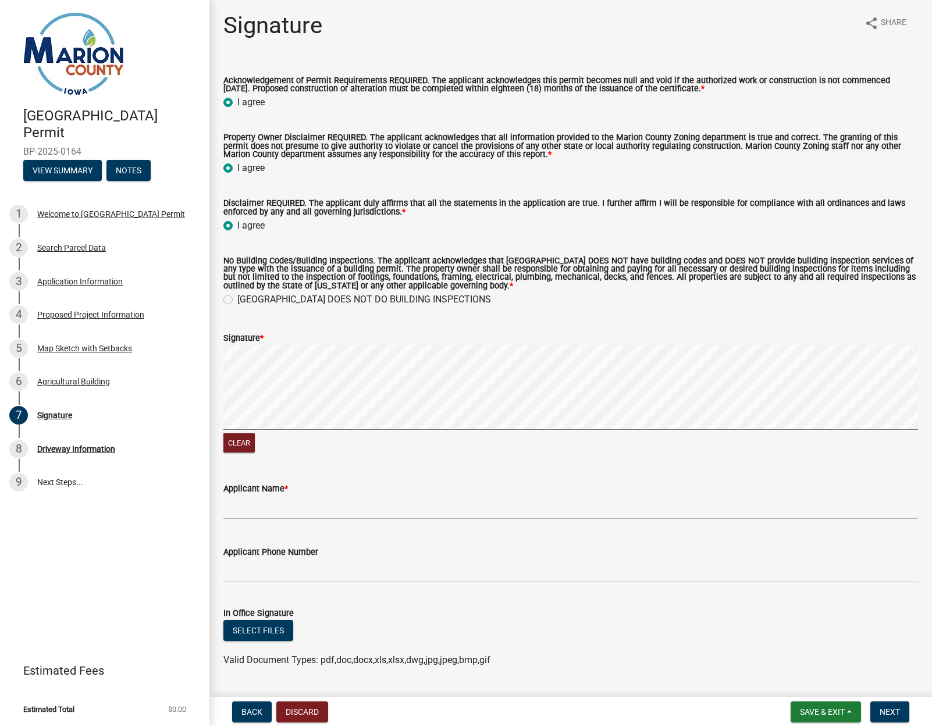
radio input "true"
click at [237, 300] on label "[GEOGRAPHIC_DATA] DOES NOT DO BUILDING INSPECTIONS" at bounding box center [364, 300] width 254 height 14
click at [237, 300] on input "[GEOGRAPHIC_DATA] DOES NOT DO BUILDING INSPECTIONS" at bounding box center [241, 297] width 8 height 8
radio input "true"
drag, startPoint x: 251, startPoint y: 504, endPoint x: 380, endPoint y: 510, distance: 129.9
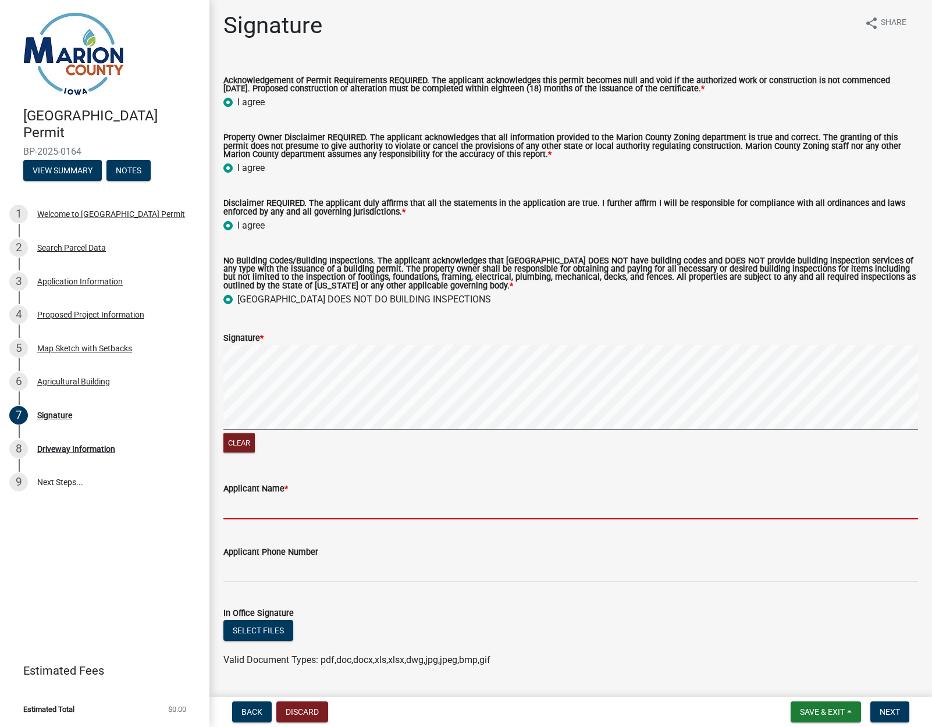
click at [256, 504] on input "Applicant Name *" at bounding box center [570, 508] width 695 height 24
type input "[PERSON_NAME]"
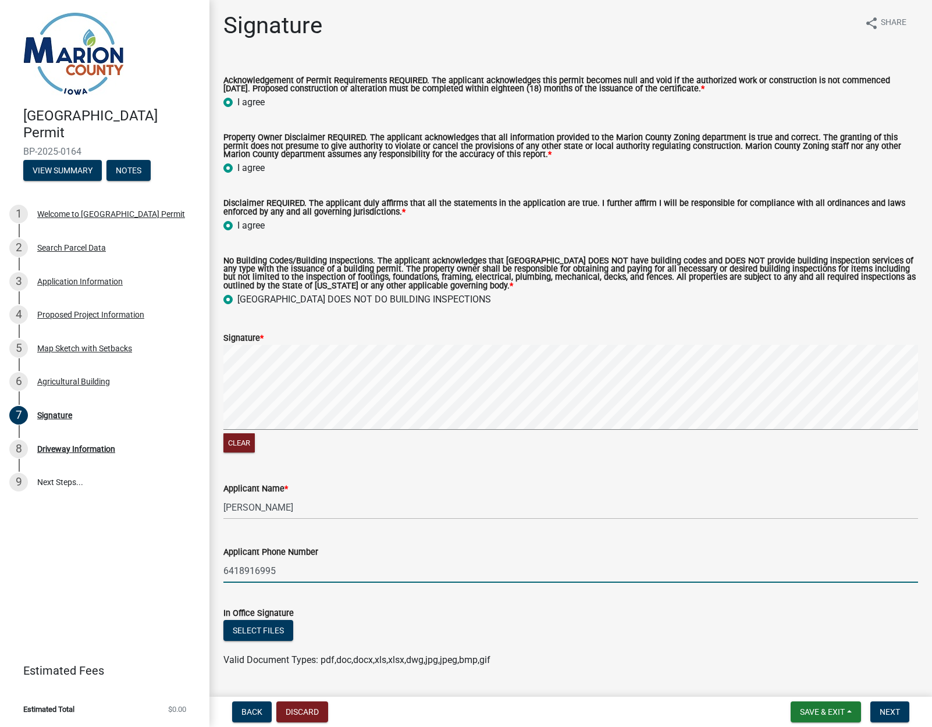
type input "6418916995"
click at [891, 713] on span "Next" at bounding box center [890, 711] width 20 height 9
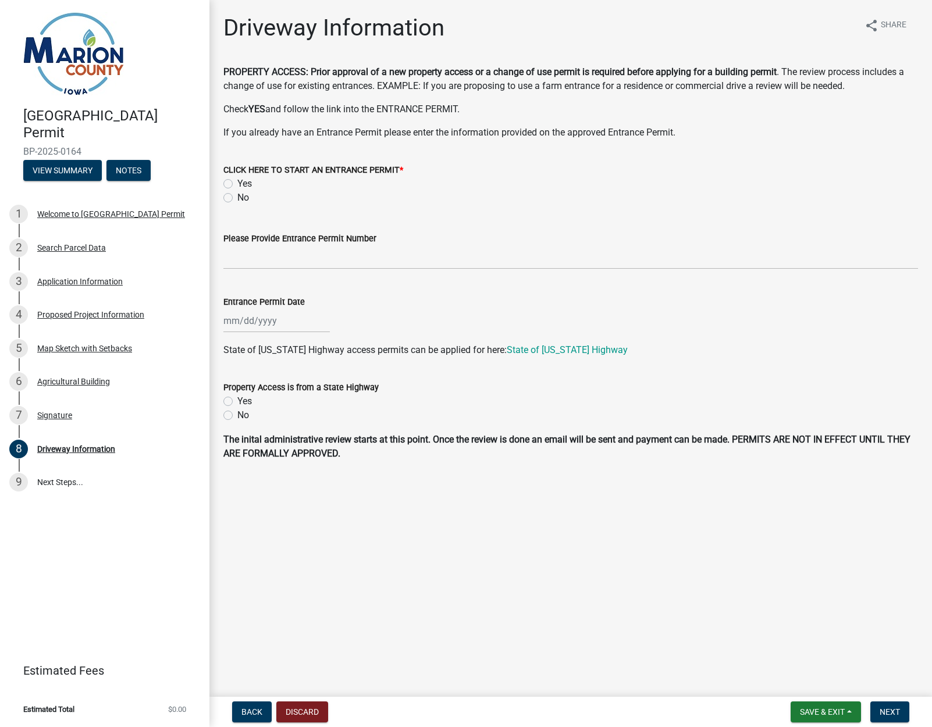
click at [237, 205] on label "No" at bounding box center [243, 198] width 12 height 14
click at [237, 198] on input "No" at bounding box center [241, 195] width 8 height 8
radio input "true"
click at [237, 422] on label "No" at bounding box center [243, 415] width 12 height 14
click at [237, 416] on input "No" at bounding box center [241, 412] width 8 height 8
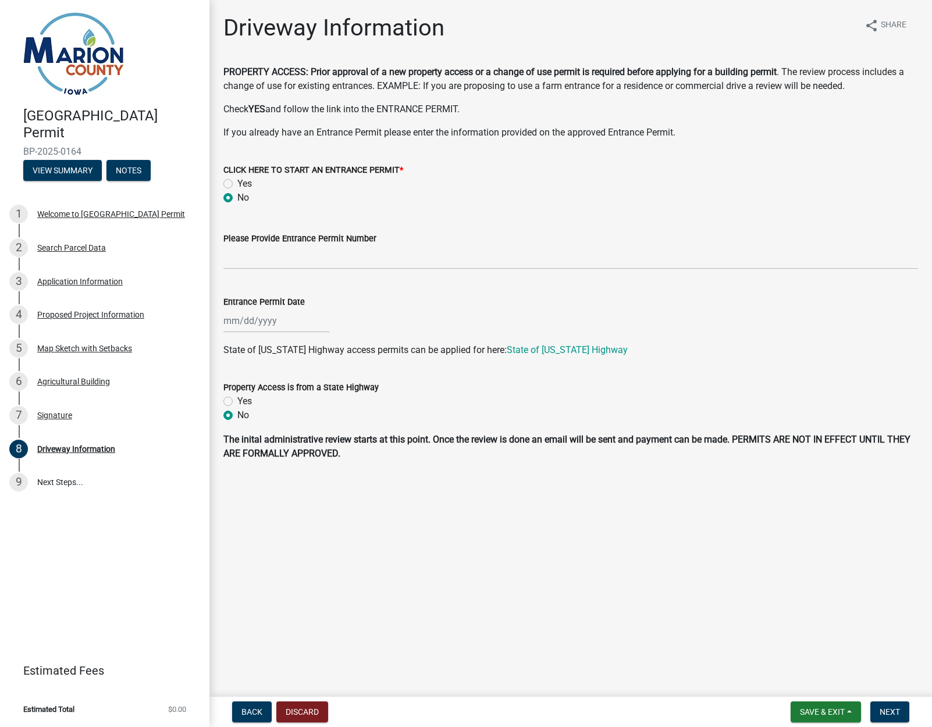
radio input "true"
click at [887, 712] on span "Next" at bounding box center [890, 711] width 20 height 9
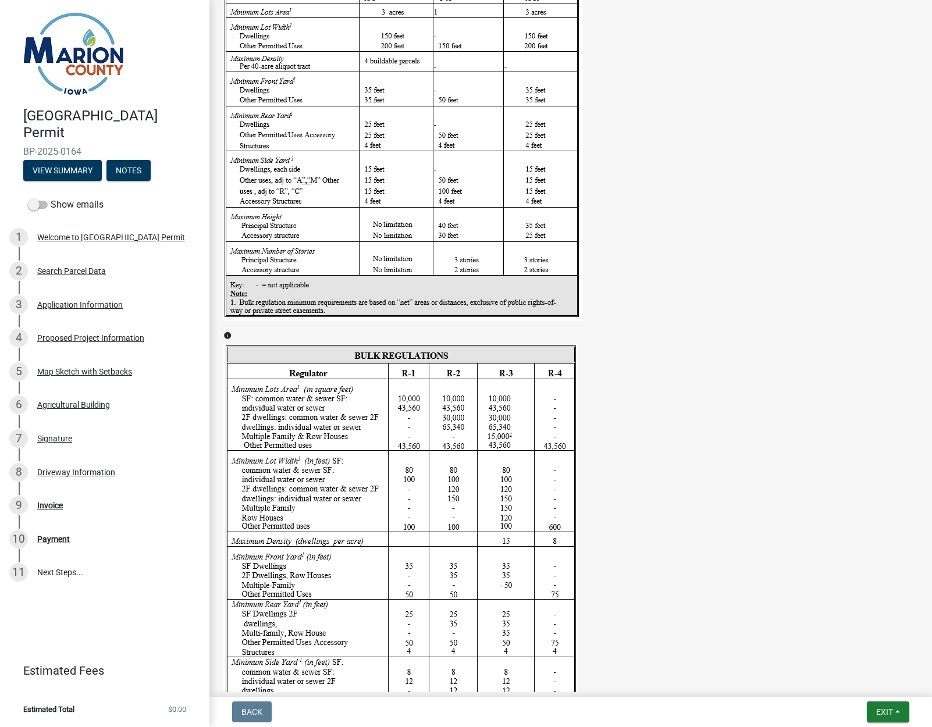
scroll to position [1496, 0]
click at [884, 711] on span "Exit" at bounding box center [884, 711] width 17 height 9
